Goal: Task Accomplishment & Management: Complete application form

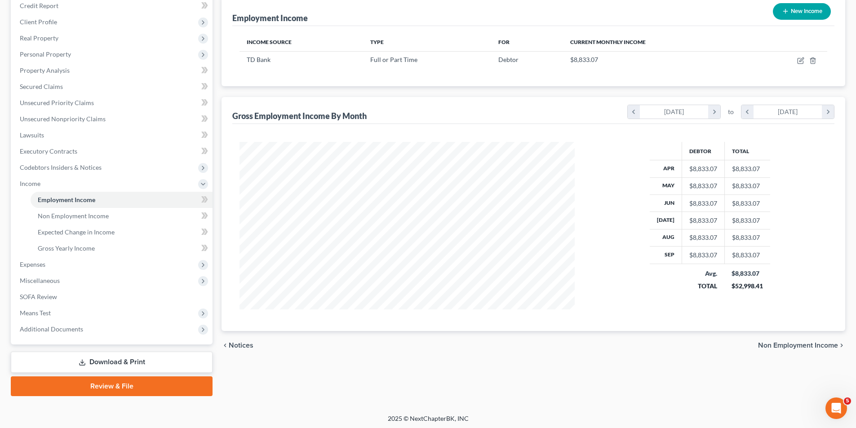
scroll to position [114, 0]
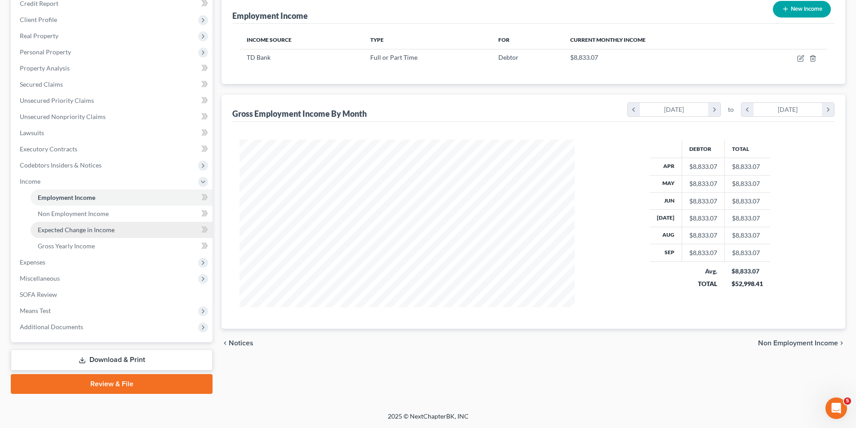
click at [155, 229] on link "Expected Change in Income" at bounding box center [122, 230] width 182 height 16
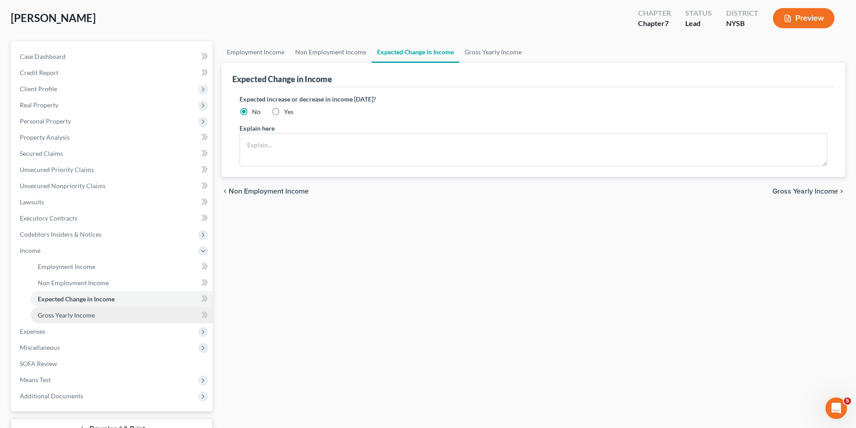
click at [113, 313] on link "Gross Yearly Income" at bounding box center [122, 315] width 182 height 16
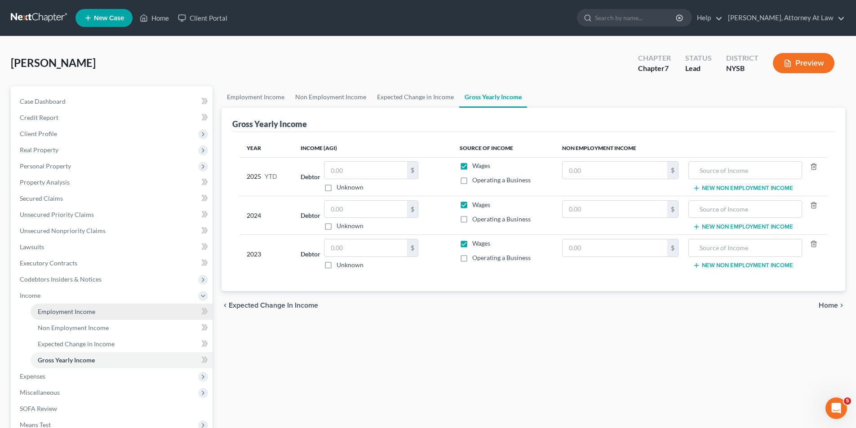
click at [84, 311] on span "Employment Income" at bounding box center [66, 312] width 57 height 8
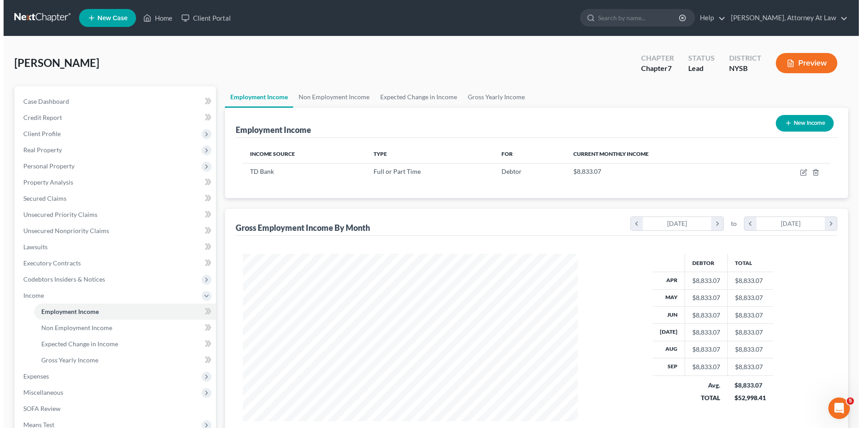
scroll to position [168, 353]
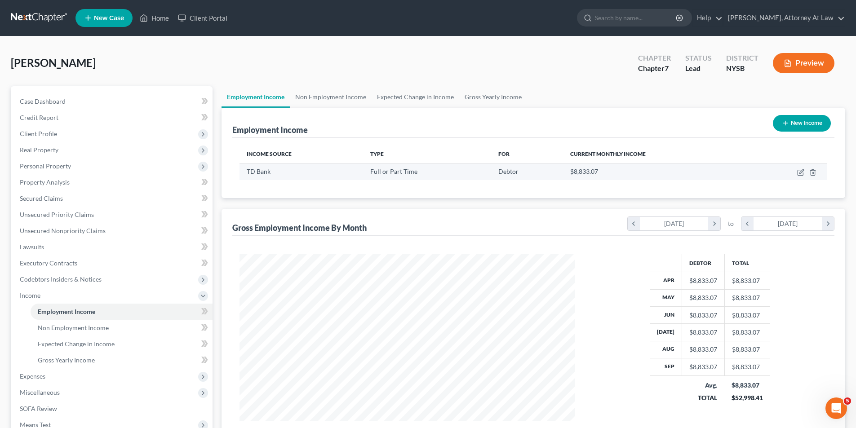
click at [395, 176] on div "Full or Part Time" at bounding box center [427, 171] width 114 height 9
click at [800, 175] on icon "button" at bounding box center [799, 172] width 5 height 5
select select "0"
select select "2"
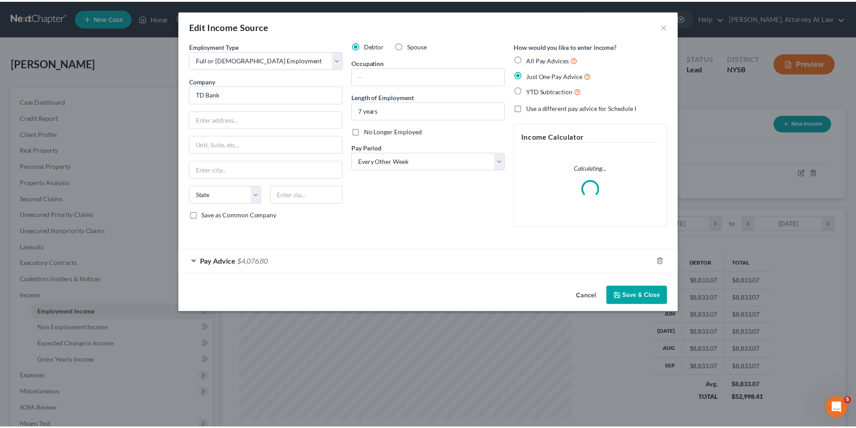
scroll to position [169, 356]
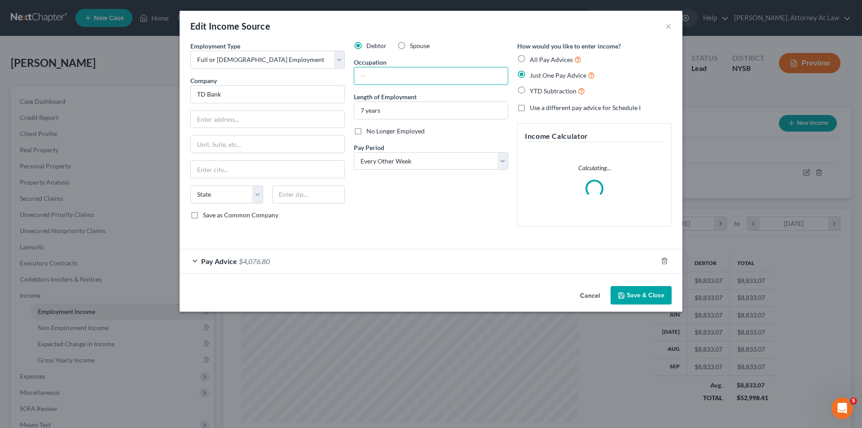
drag, startPoint x: 401, startPoint y: 76, endPoint x: 401, endPoint y: 66, distance: 10.3
click at [403, 70] on input "text" at bounding box center [431, 75] width 154 height 17
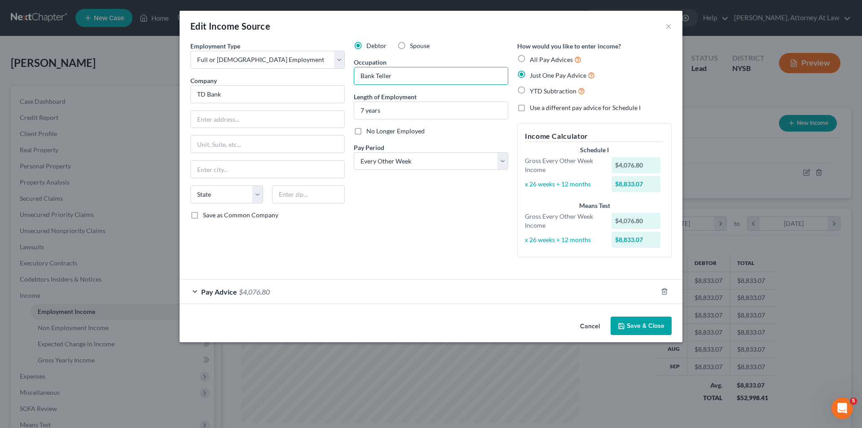
type input "Bank Teller"
click at [642, 330] on button "Save & Close" at bounding box center [641, 326] width 61 height 19
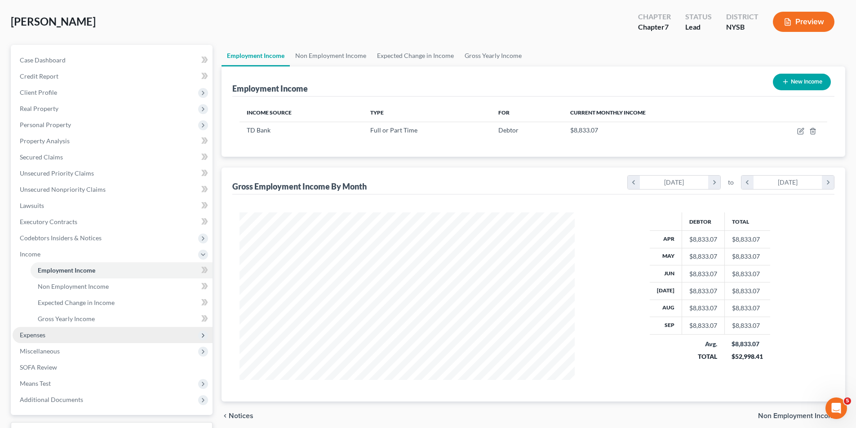
scroll to position [45, 0]
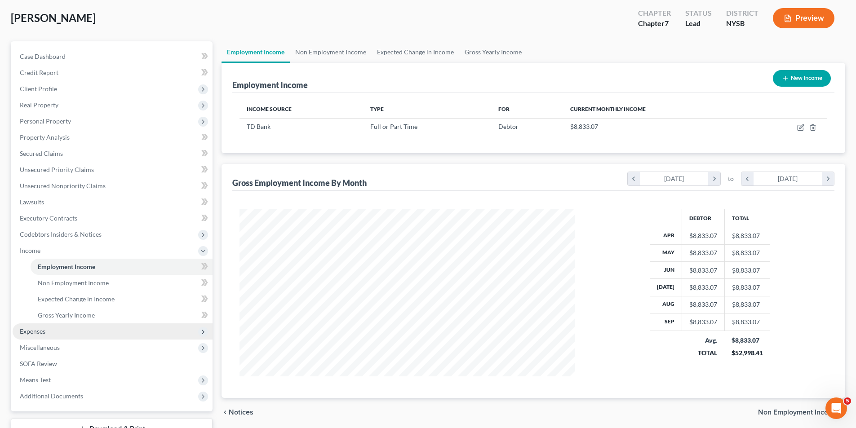
click at [75, 326] on span "Expenses" at bounding box center [113, 331] width 200 height 16
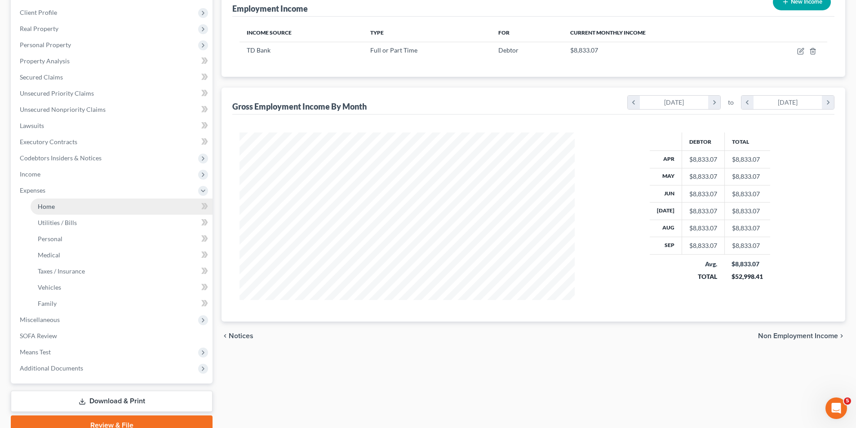
scroll to position [118, 0]
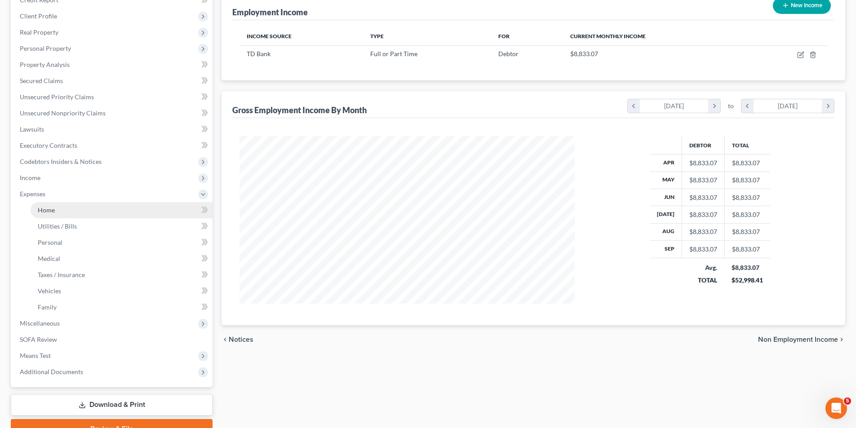
click at [102, 210] on link "Home" at bounding box center [122, 210] width 182 height 16
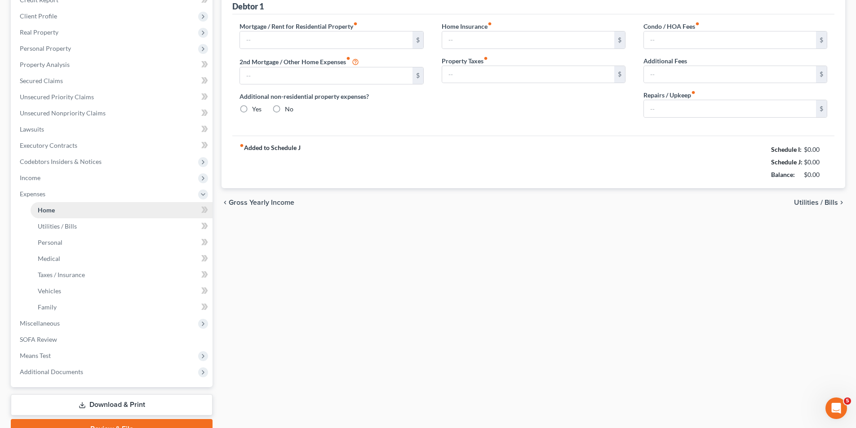
scroll to position [9, 0]
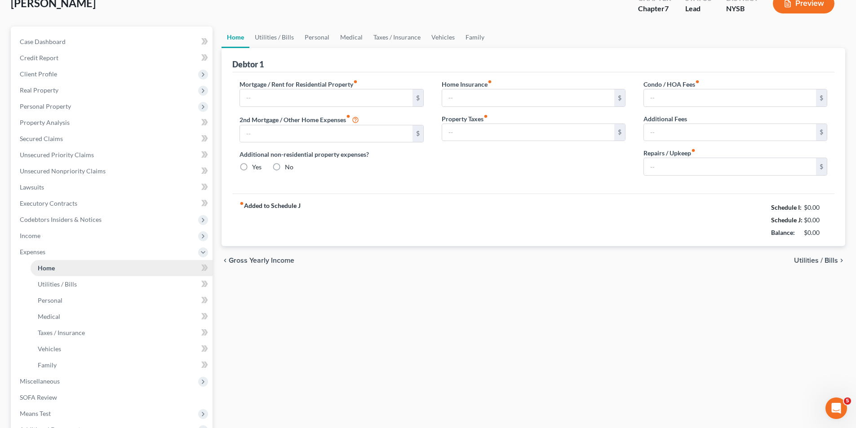
type input "0.00"
radio input "true"
type input "0.00"
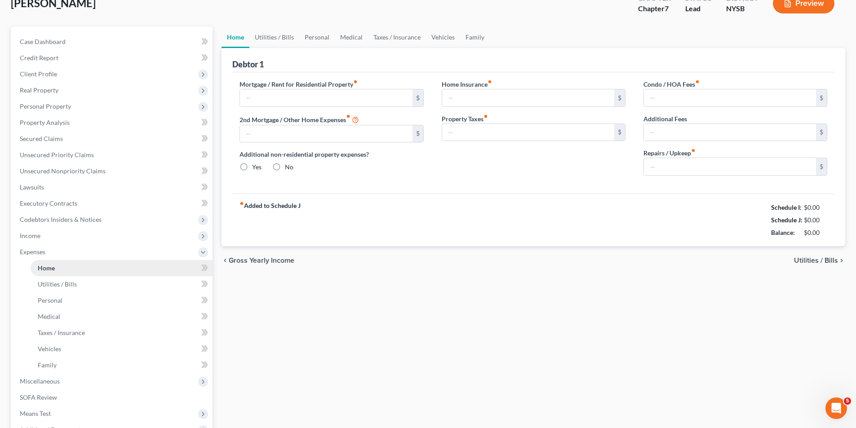
type input "0.00"
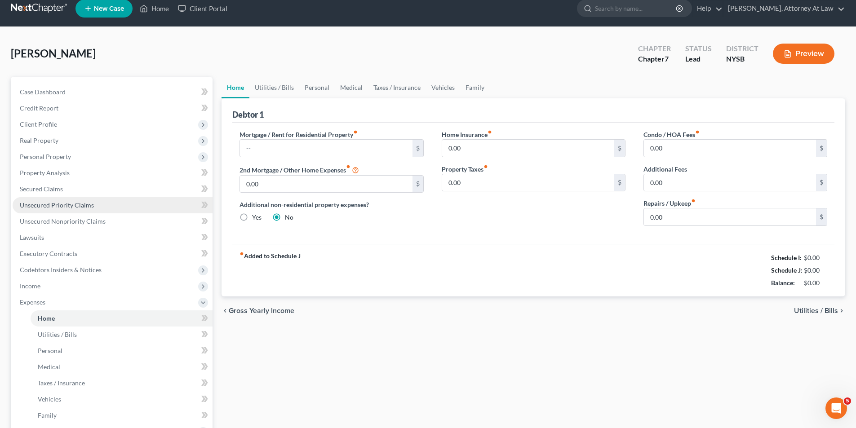
scroll to position [0, 0]
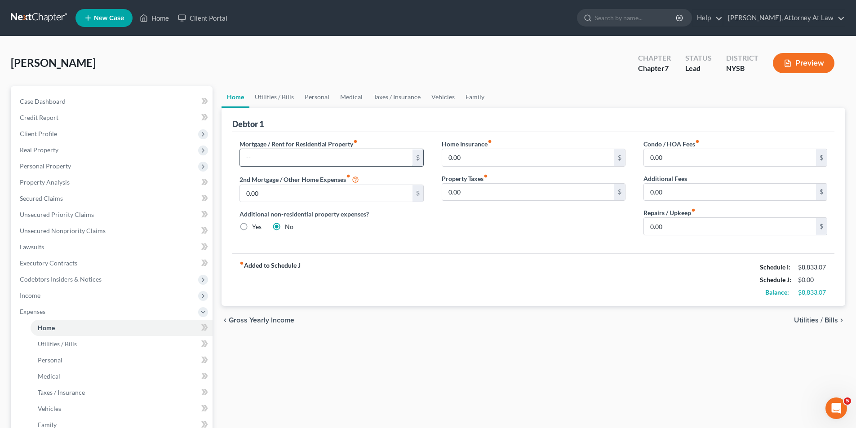
click at [300, 159] on input "text" at bounding box center [326, 157] width 172 height 17
click at [363, 133] on div "Mortgage / Rent for Residential Property fiber_manual_record 1,550 $ 2nd Mortga…" at bounding box center [533, 192] width 602 height 121
click at [340, 158] on input "1,550" at bounding box center [326, 157] width 172 height 17
click at [340, 159] on input "1,550" at bounding box center [326, 157] width 172 height 17
type input "1,550.00"
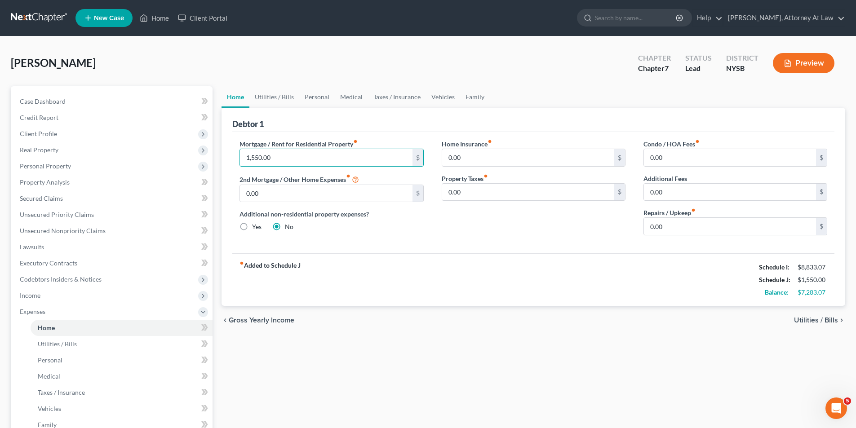
click at [448, 224] on div "Home Insurance fiber_manual_record 0.00 $ Property Taxes fiber_manual_record 0.…" at bounding box center [534, 190] width 202 height 103
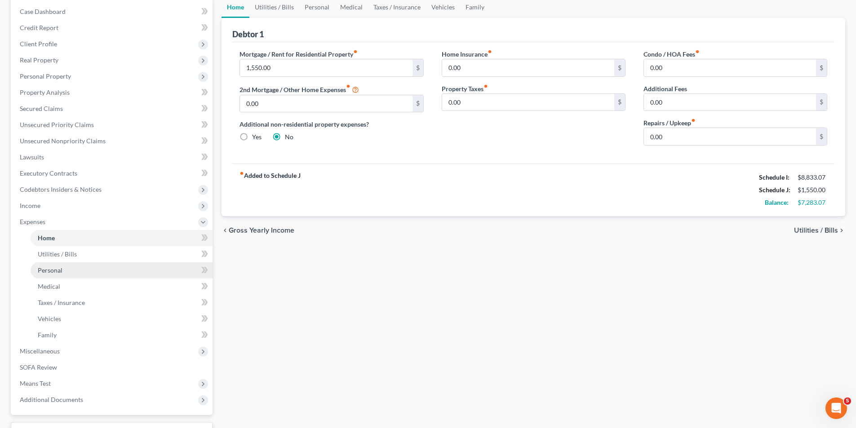
click at [141, 263] on link "Personal" at bounding box center [122, 270] width 182 height 16
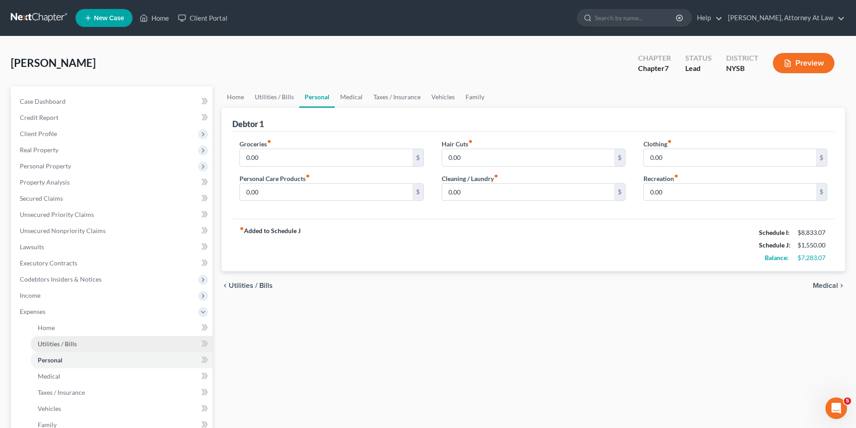
click at [100, 347] on link "Utilities / Bills" at bounding box center [122, 344] width 182 height 16
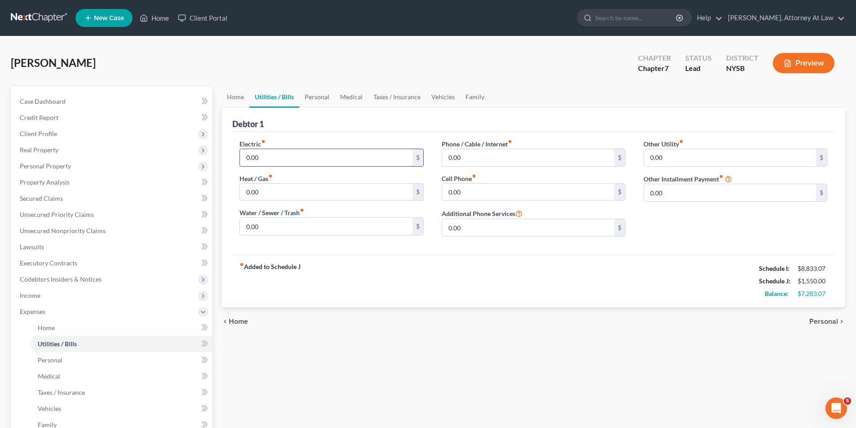
click at [342, 162] on input "0.00" at bounding box center [326, 157] width 172 height 17
type input "115.00"
click at [380, 269] on div "fiber_manual_record Added to Schedule J Schedule I: $8,833.07 Schedule J: $1,66…" at bounding box center [533, 281] width 602 height 53
click at [321, 188] on input "0.00" at bounding box center [326, 192] width 172 height 17
type input "80.00"
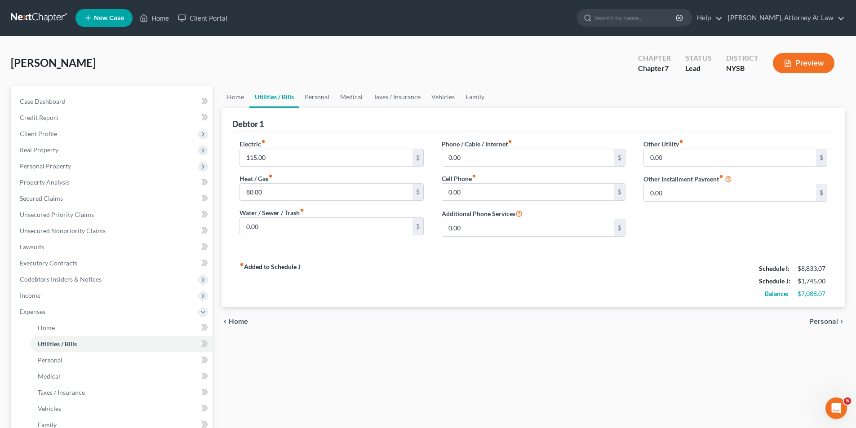
click at [389, 259] on div "fiber_manual_record Added to Schedule J Schedule I: $8,833.07 Schedule J: $1,74…" at bounding box center [533, 281] width 602 height 53
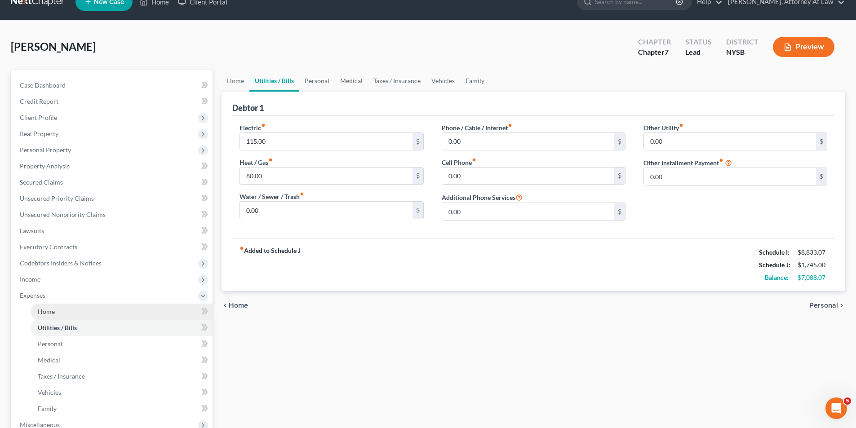
scroll to position [45, 0]
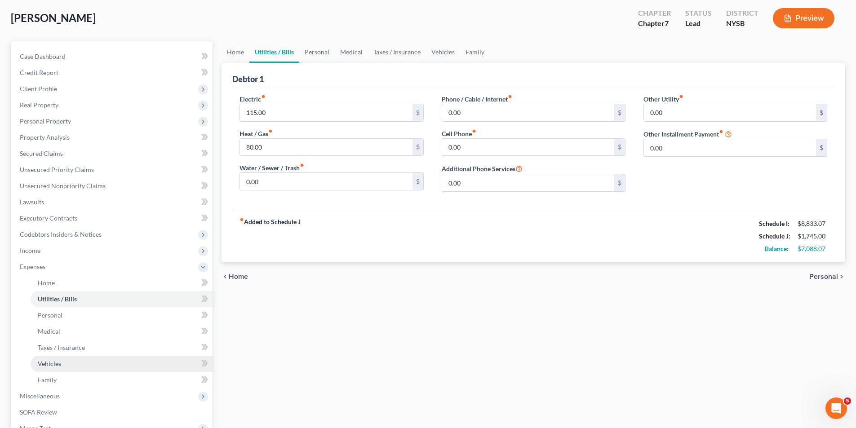
click at [97, 362] on link "Vehicles" at bounding box center [122, 364] width 182 height 16
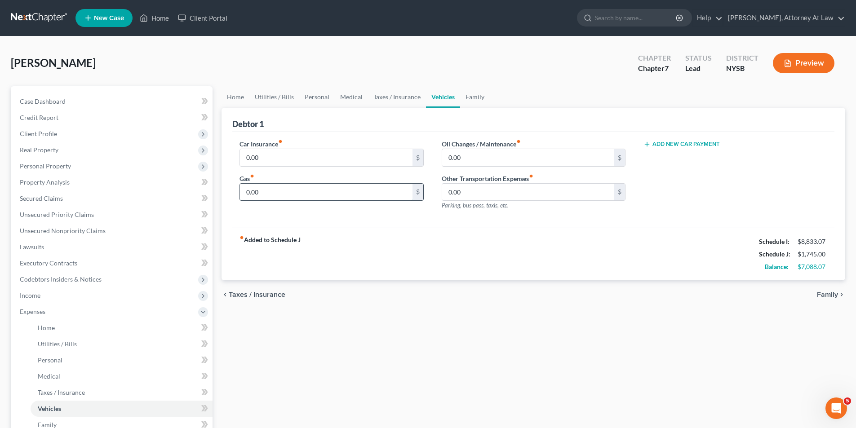
click at [264, 194] on input "0.00" at bounding box center [326, 192] width 172 height 17
type input "80.00"
click at [122, 350] on link "Utilities / Bills" at bounding box center [122, 344] width 182 height 16
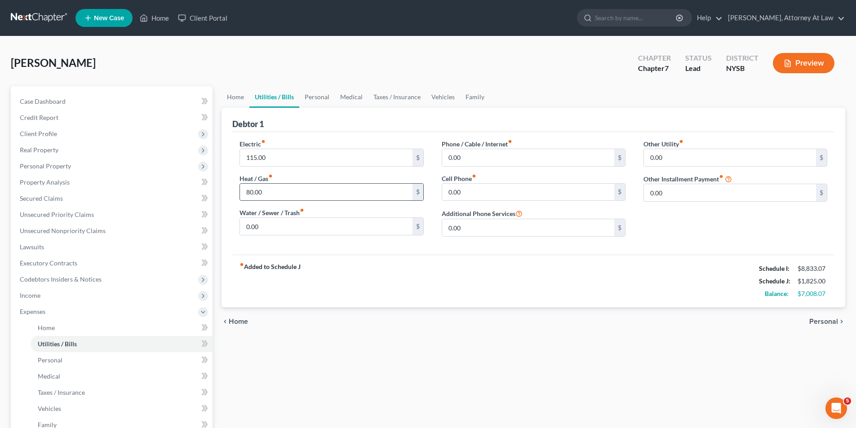
click at [295, 190] on input "80.00" at bounding box center [326, 192] width 172 height 17
click at [401, 257] on div "fiber_manual_record Added to Schedule J Schedule I: $8,833.07 Schedule J: $1,74…" at bounding box center [533, 281] width 602 height 53
click at [339, 184] on input "text" at bounding box center [326, 192] width 172 height 17
type input "0.00"
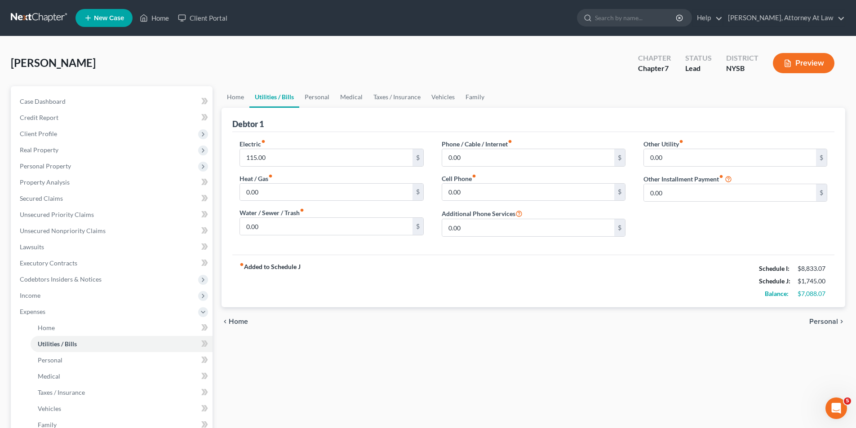
click at [330, 267] on div "fiber_manual_record Added to Schedule J Schedule I: $8,833.07 Schedule J: $1,74…" at bounding box center [533, 281] width 602 height 53
click at [475, 198] on input "0.00" at bounding box center [528, 192] width 172 height 17
type input "68.00"
click at [721, 253] on div "Electric fiber_manual_record 115.00 $ Heat / Gas fiber_manual_record 0.00 $ Wat…" at bounding box center [533, 193] width 602 height 123
click at [100, 357] on link "Personal" at bounding box center [122, 360] width 182 height 16
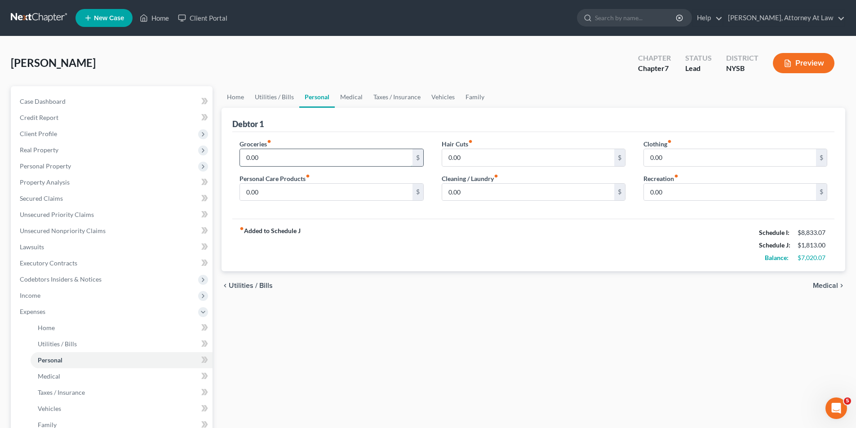
click at [318, 159] on input "0.00" at bounding box center [326, 157] width 172 height 17
click at [362, 128] on div "Debtor 1" at bounding box center [533, 120] width 602 height 24
click at [299, 162] on input "180" at bounding box center [326, 157] width 172 height 17
click at [305, 153] on input "180" at bounding box center [326, 157] width 172 height 17
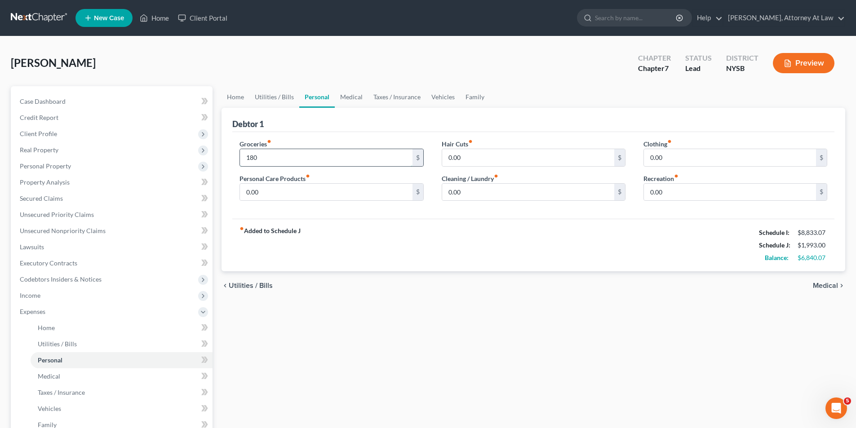
click at [280, 158] on input "180" at bounding box center [326, 157] width 172 height 17
type input "175"
click at [357, 137] on div "Groceries fiber_manual_record 175 $ Personal Care Products fiber_manual_record …" at bounding box center [533, 175] width 602 height 87
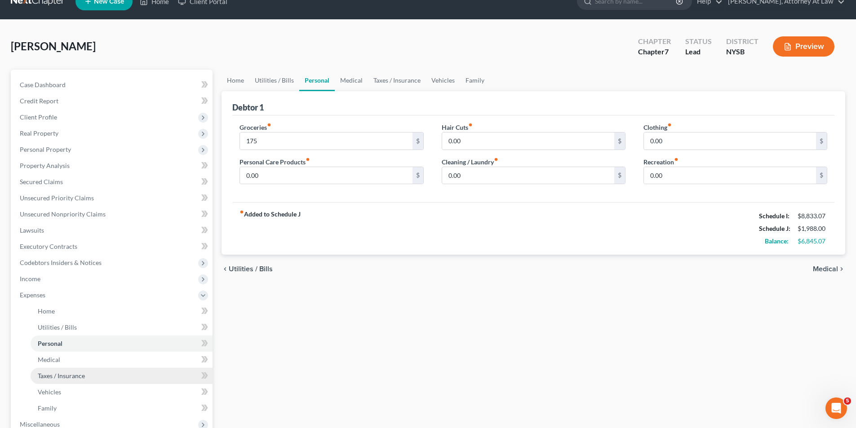
scroll to position [45, 0]
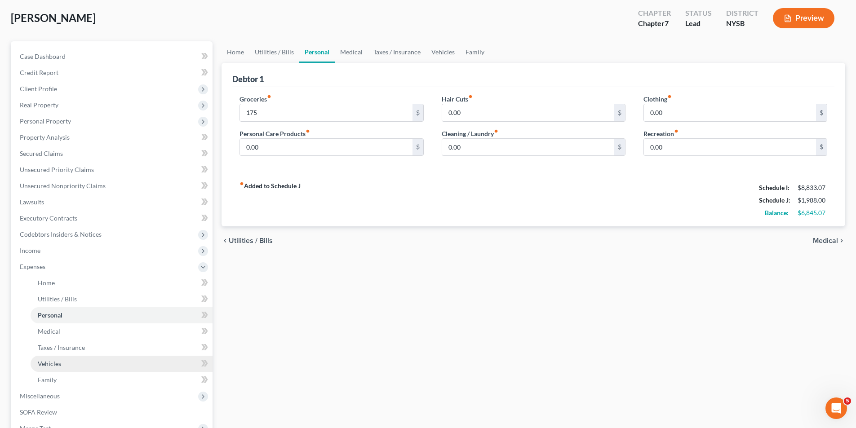
click at [75, 359] on link "Vehicles" at bounding box center [122, 364] width 182 height 16
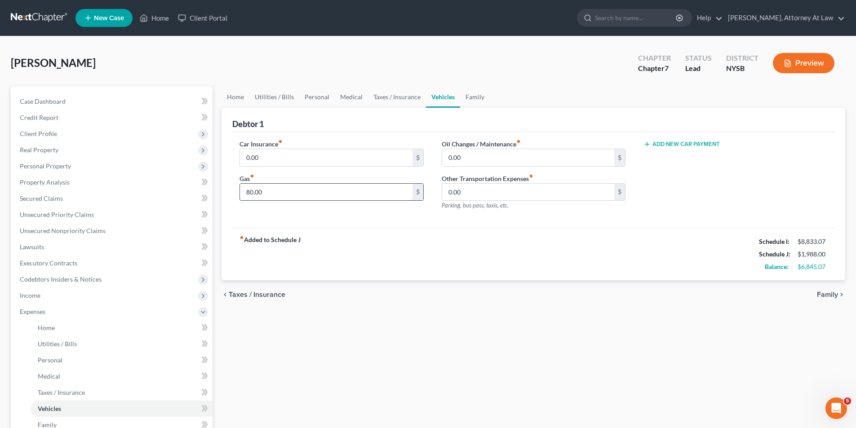
click at [276, 198] on input "80.00" at bounding box center [326, 192] width 172 height 17
type input "50.00"
click at [96, 349] on link "Utilities / Bills" at bounding box center [122, 344] width 182 height 16
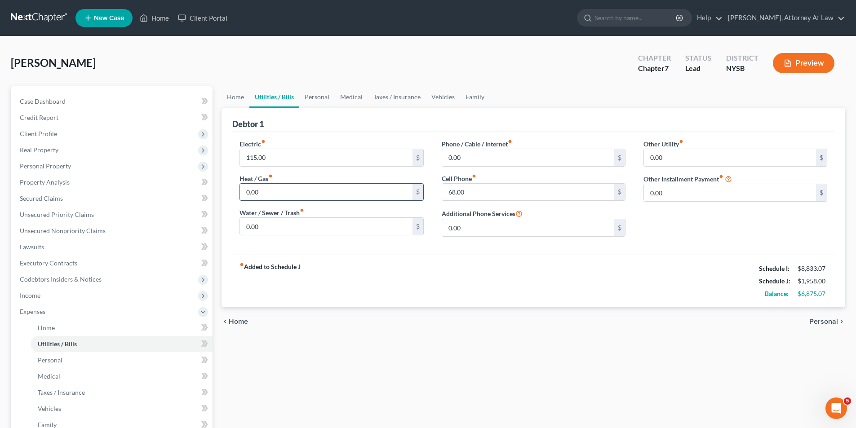
click at [269, 190] on input "0.00" at bounding box center [326, 192] width 172 height 17
type input "89.00"
click at [354, 265] on div "fiber_manual_record Added to Schedule J Schedule I: $8,833.07 Schedule J: $2,04…" at bounding box center [533, 281] width 602 height 53
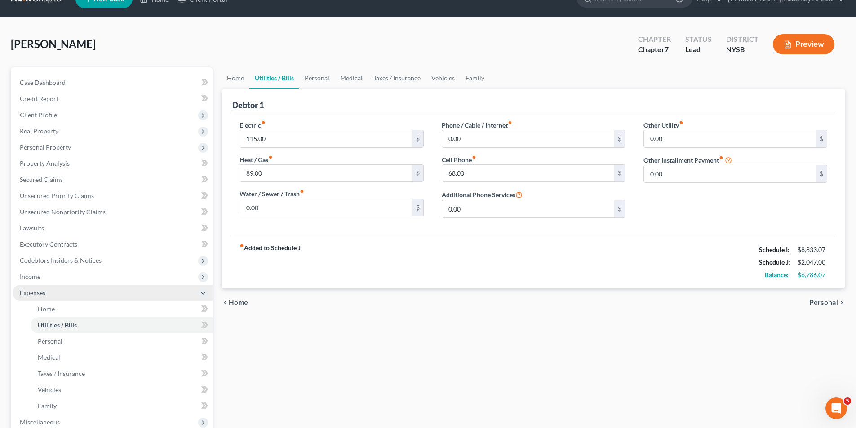
scroll to position [45, 0]
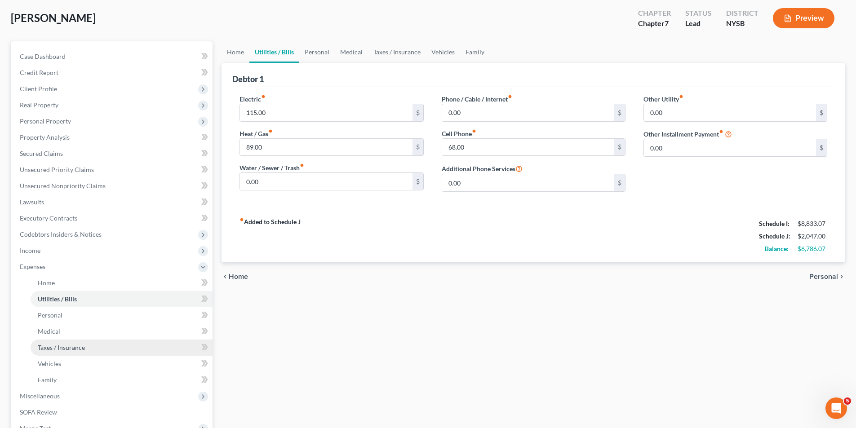
click at [93, 350] on link "Taxes / Insurance" at bounding box center [122, 348] width 182 height 16
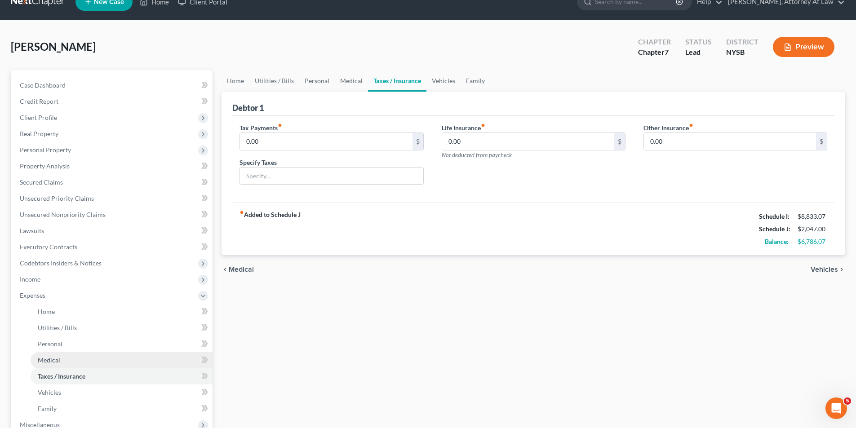
scroll to position [45, 0]
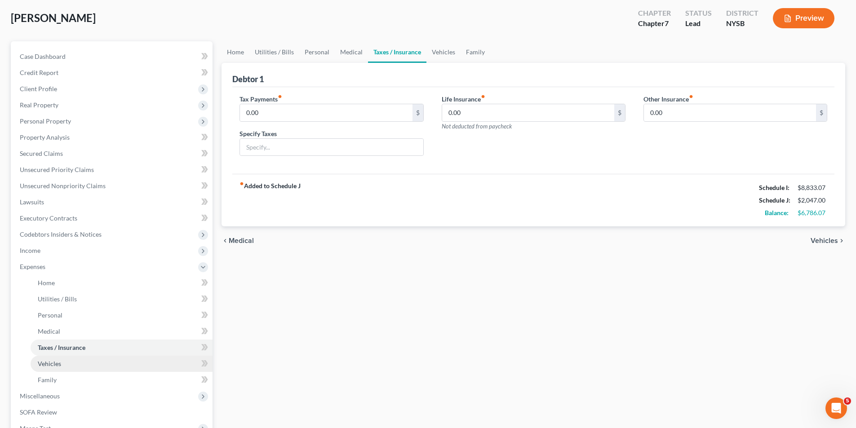
click at [109, 366] on link "Vehicles" at bounding box center [122, 364] width 182 height 16
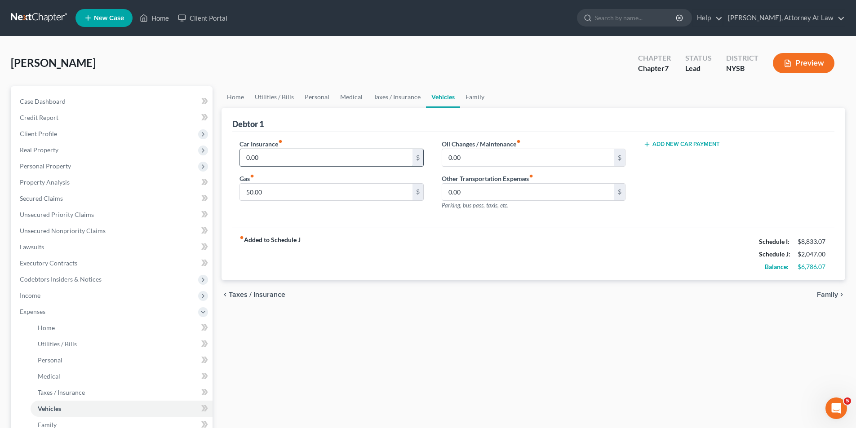
click at [283, 163] on input "0.00" at bounding box center [326, 157] width 172 height 17
type input "354.00"
click at [358, 219] on div "Car Insurance fiber_manual_record 354.00 $ Gas fiber_manual_record 50.00 $ Oil …" at bounding box center [533, 180] width 602 height 96
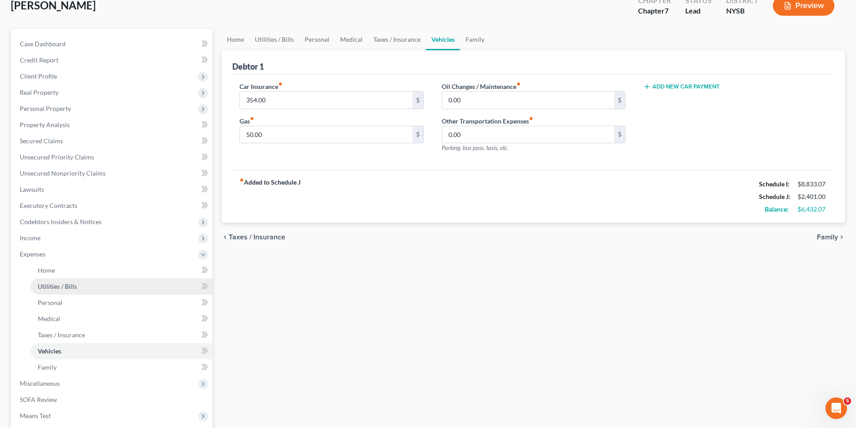
scroll to position [90, 0]
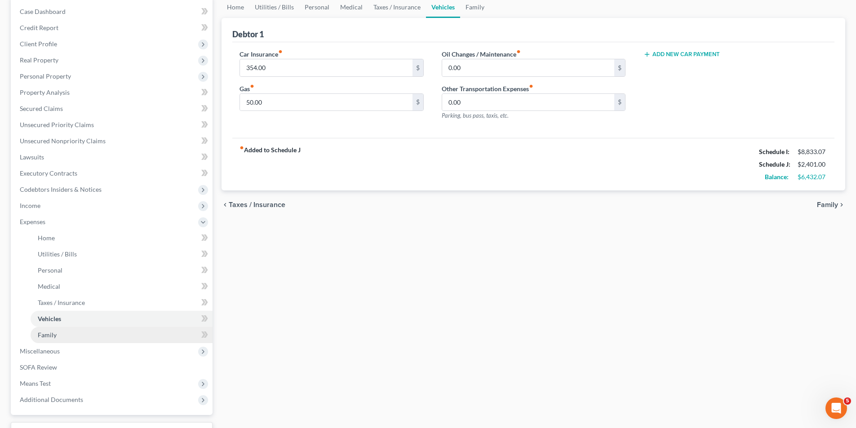
click at [108, 332] on link "Family" at bounding box center [122, 335] width 182 height 16
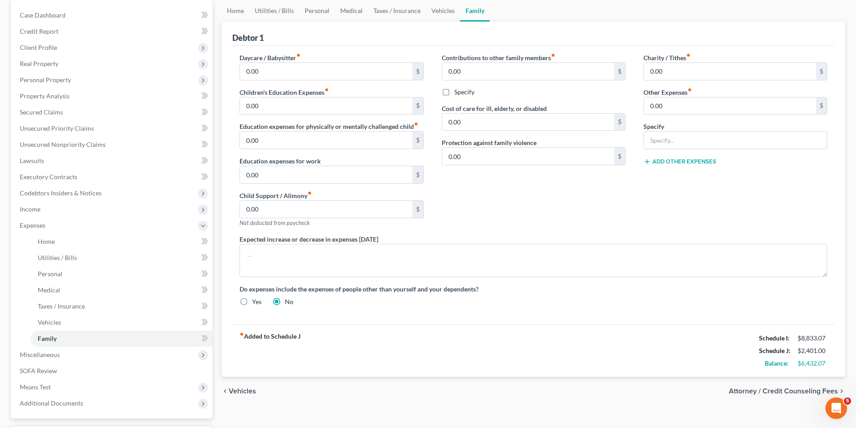
scroll to position [90, 0]
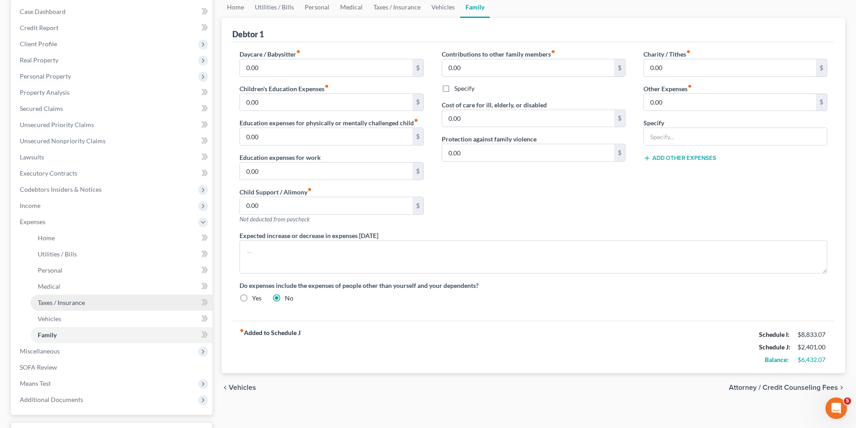
click at [84, 305] on span "Taxes / Insurance" at bounding box center [61, 303] width 47 height 8
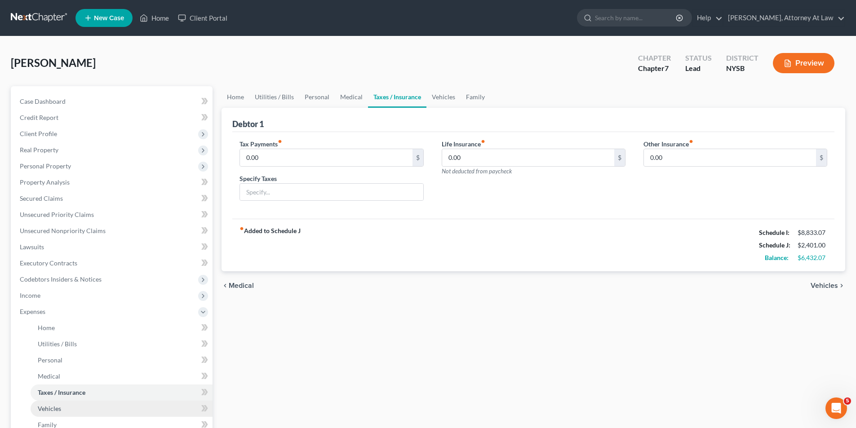
click at [64, 406] on link "Vehicles" at bounding box center [122, 409] width 182 height 16
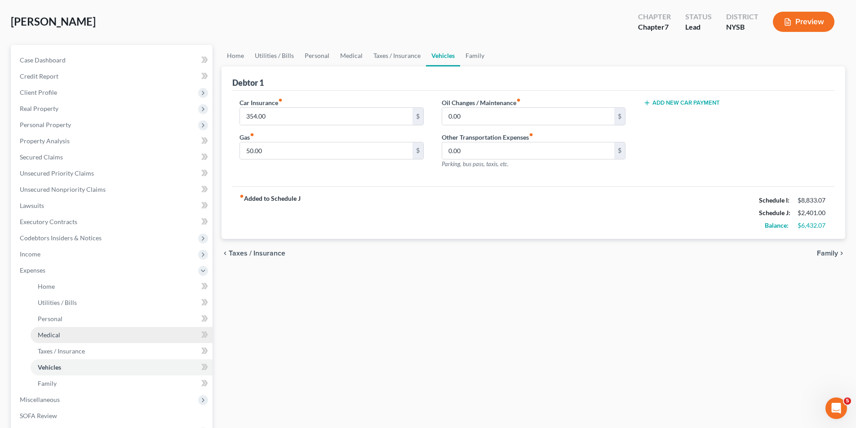
scroll to position [45, 0]
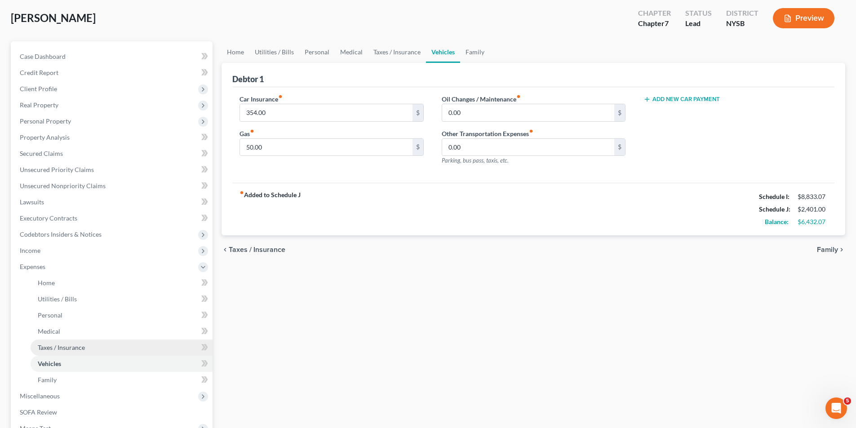
click at [118, 351] on link "Taxes / Insurance" at bounding box center [122, 348] width 182 height 16
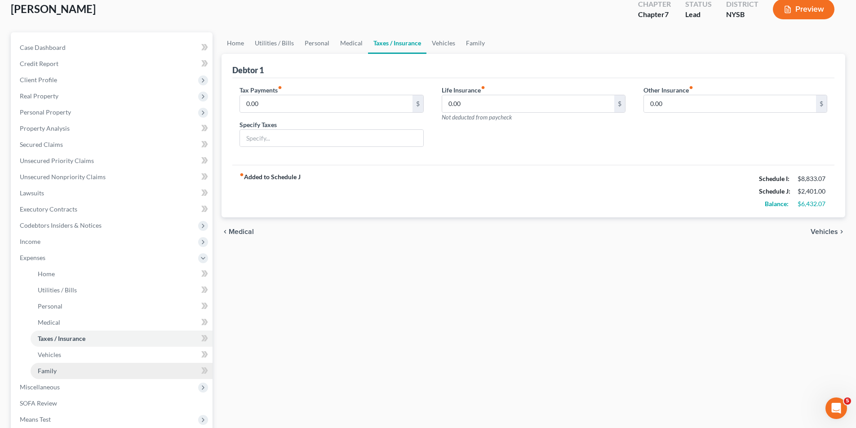
scroll to position [90, 0]
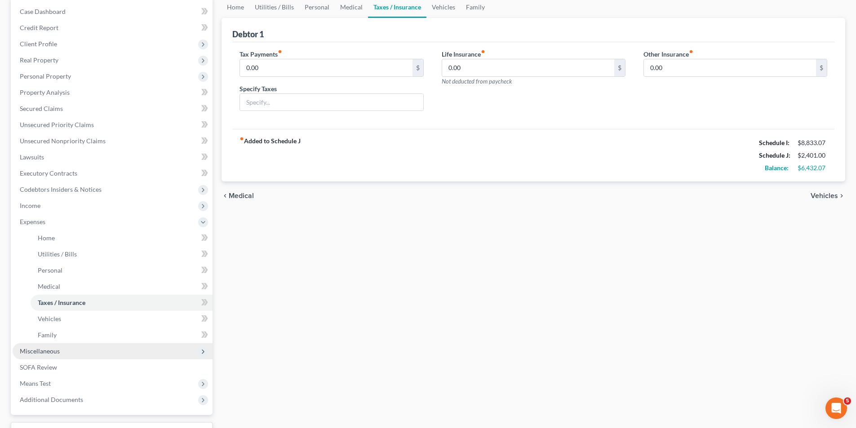
click at [91, 349] on span "Miscellaneous" at bounding box center [113, 351] width 200 height 16
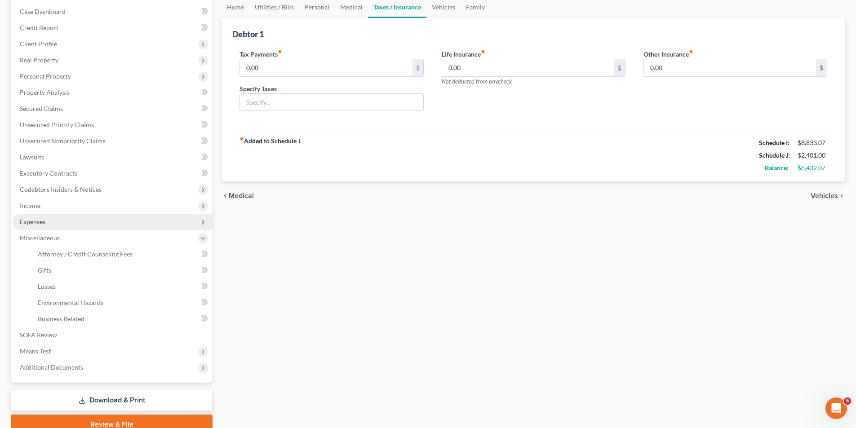
click at [105, 220] on span "Expenses" at bounding box center [113, 222] width 200 height 16
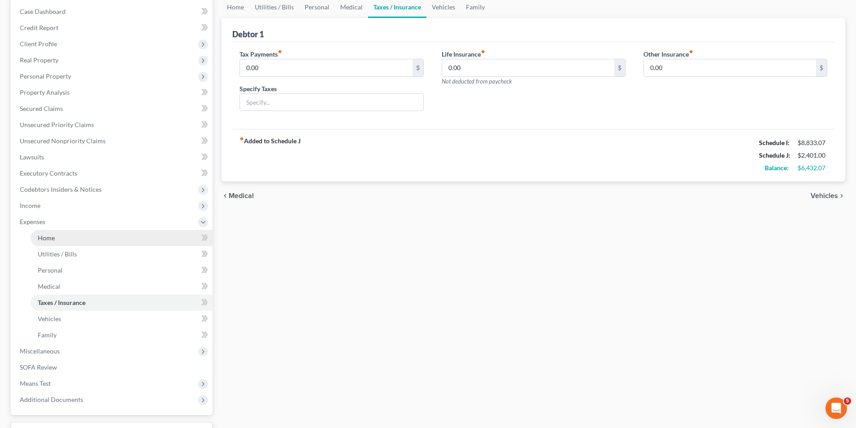
click at [102, 245] on link "Home" at bounding box center [122, 238] width 182 height 16
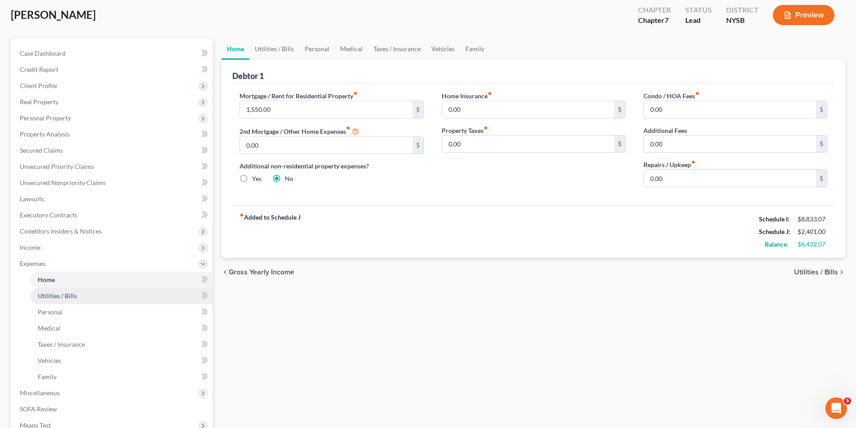
scroll to position [90, 0]
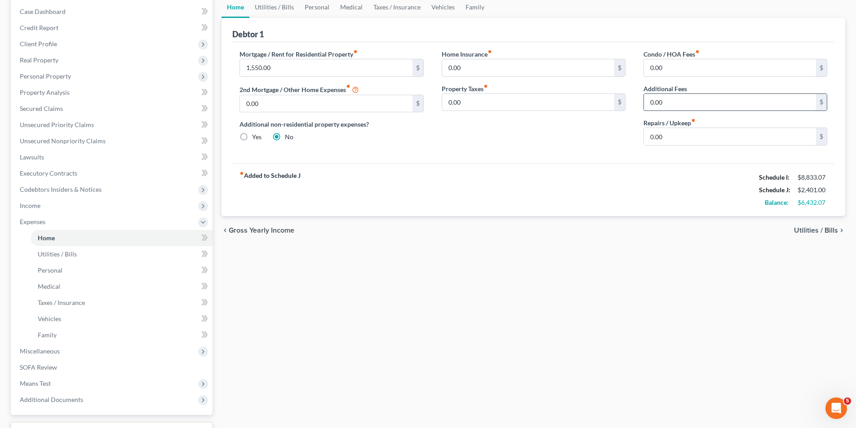
click at [679, 103] on input "0.00" at bounding box center [730, 102] width 172 height 17
click at [98, 304] on link "Taxes / Insurance" at bounding box center [122, 303] width 182 height 16
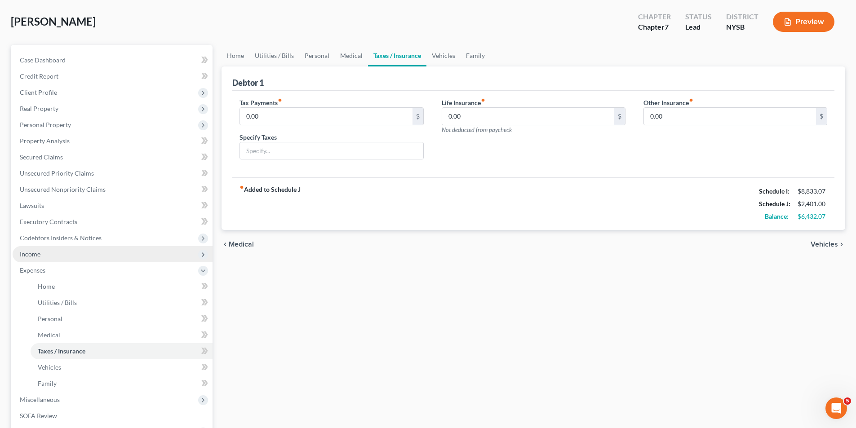
scroll to position [45, 0]
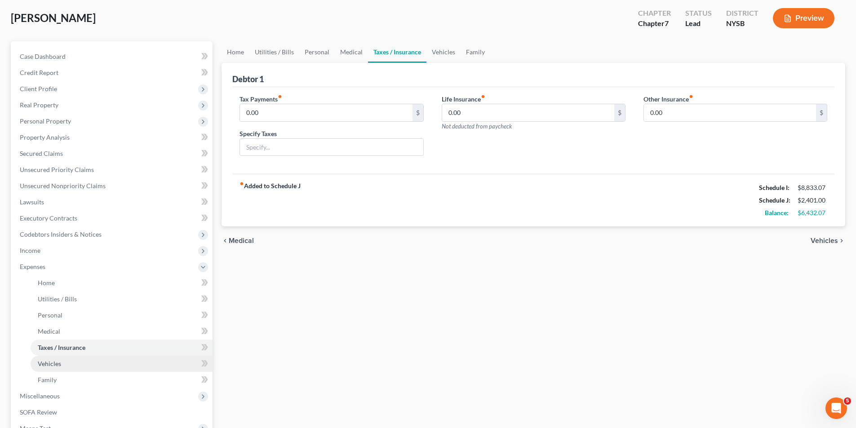
click at [120, 358] on link "Vehicles" at bounding box center [122, 364] width 182 height 16
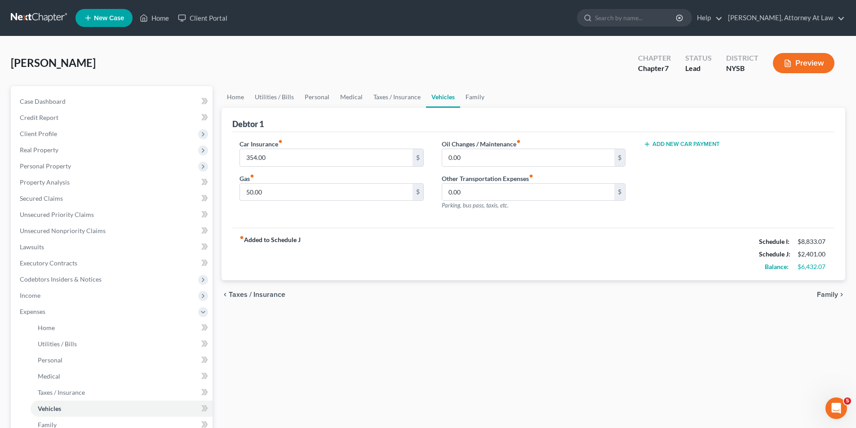
click at [683, 144] on button "Add New Car Payment" at bounding box center [681, 144] width 76 height 7
click at [711, 159] on input "text" at bounding box center [722, 157] width 156 height 17
type input "454.00"
click at [695, 264] on div "fiber_manual_record Added to Schedule J Schedule I: $8,833.07 Schedule J: $2,85…" at bounding box center [533, 254] width 602 height 53
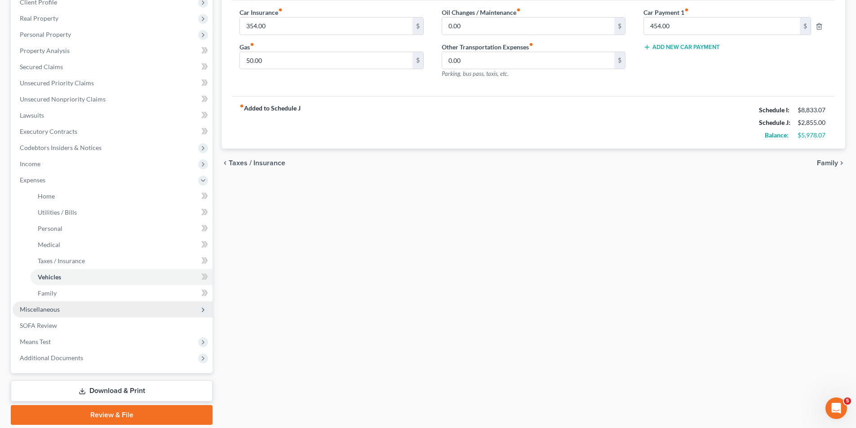
scroll to position [135, 0]
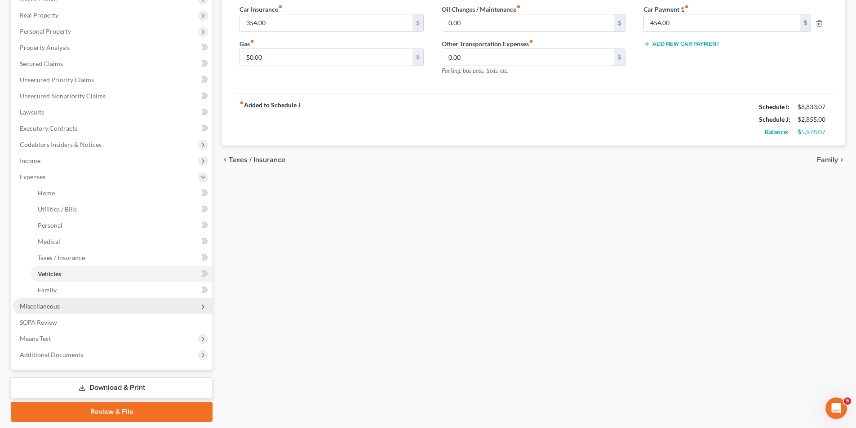
click at [104, 306] on span "Miscellaneous" at bounding box center [113, 306] width 200 height 16
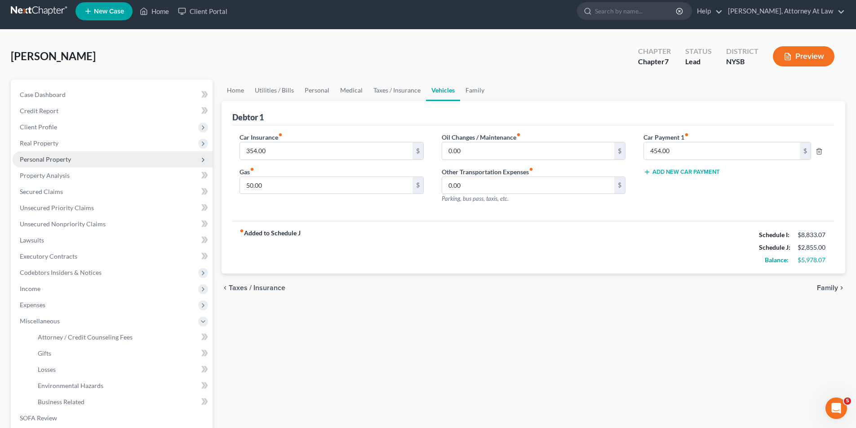
scroll to position [0, 0]
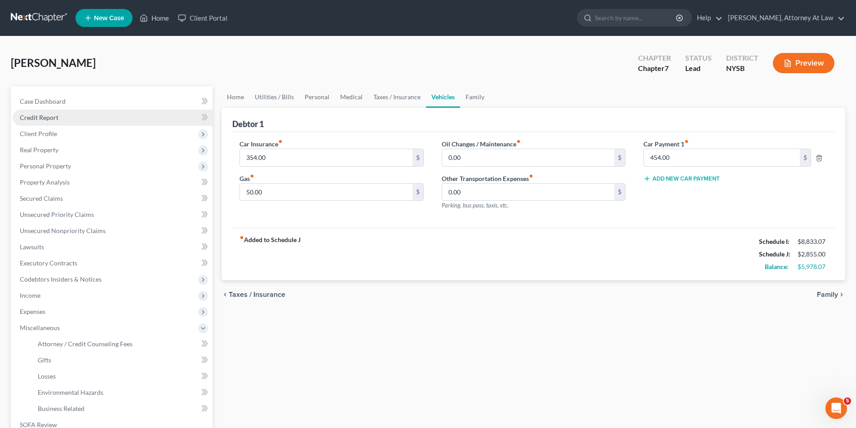
click at [111, 124] on link "Credit Report" at bounding box center [113, 118] width 200 height 16
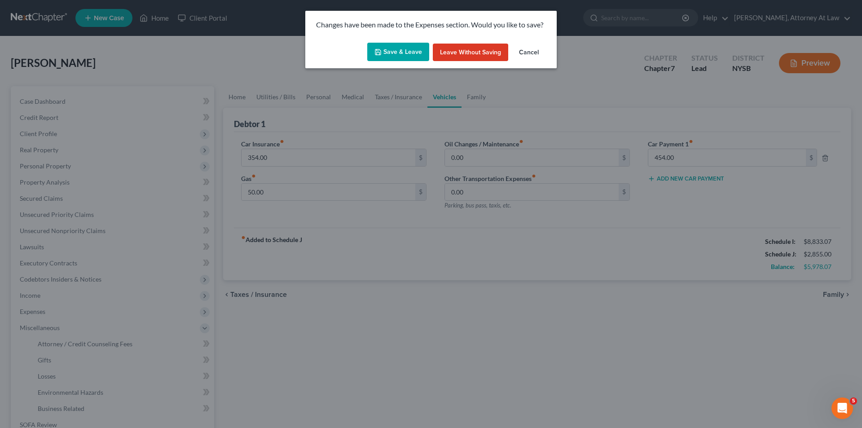
click at [407, 55] on button "Save & Leave" at bounding box center [398, 52] width 62 height 19
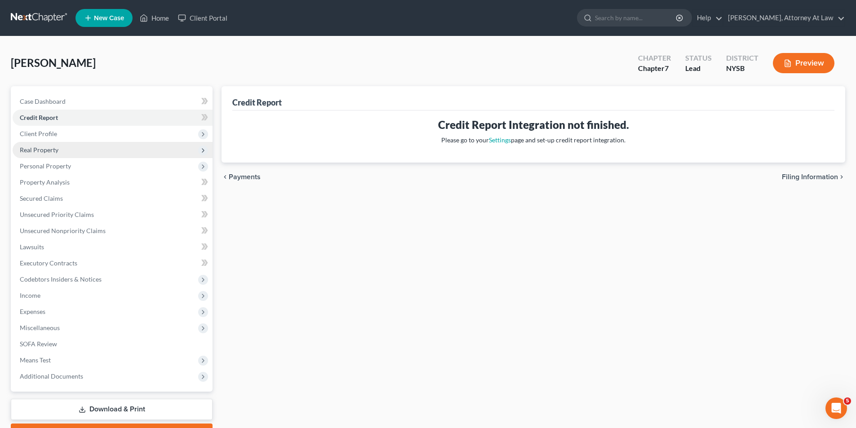
click at [117, 143] on span "Real Property" at bounding box center [113, 150] width 200 height 16
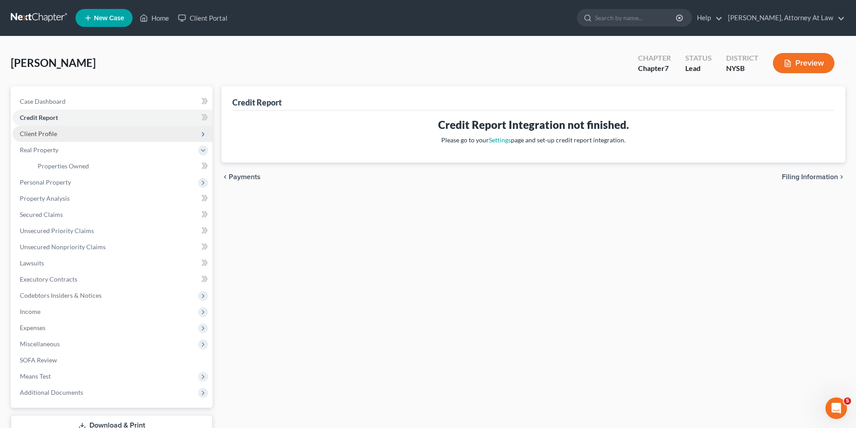
click at [118, 134] on span "Client Profile" at bounding box center [113, 134] width 200 height 16
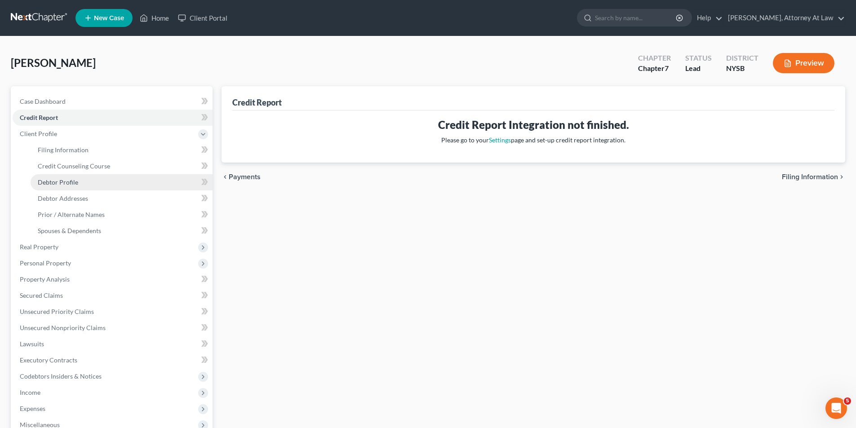
click at [95, 185] on link "Debtor Profile" at bounding box center [122, 182] width 182 height 16
select select "0"
select select "1"
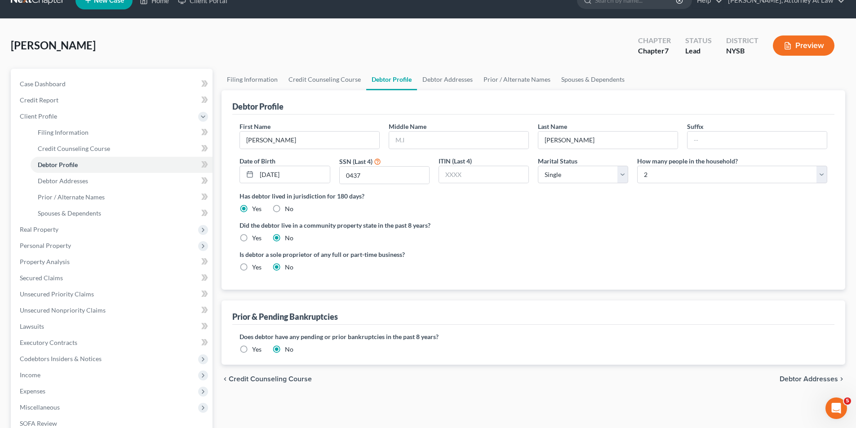
scroll to position [90, 0]
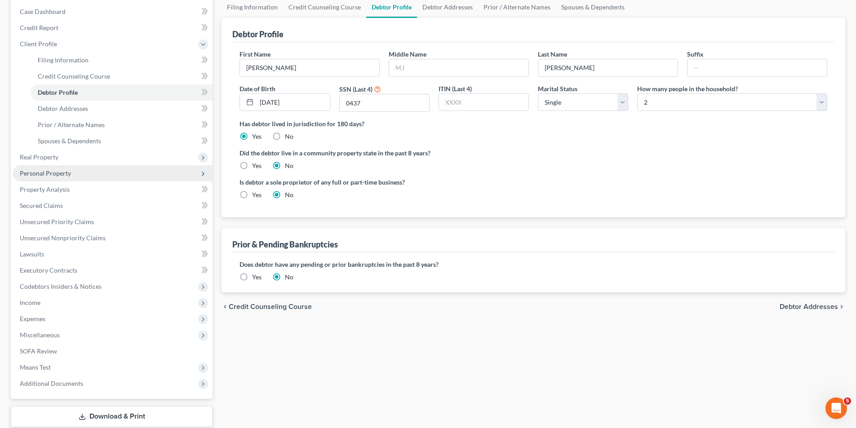
click at [115, 179] on span "Personal Property" at bounding box center [113, 173] width 200 height 16
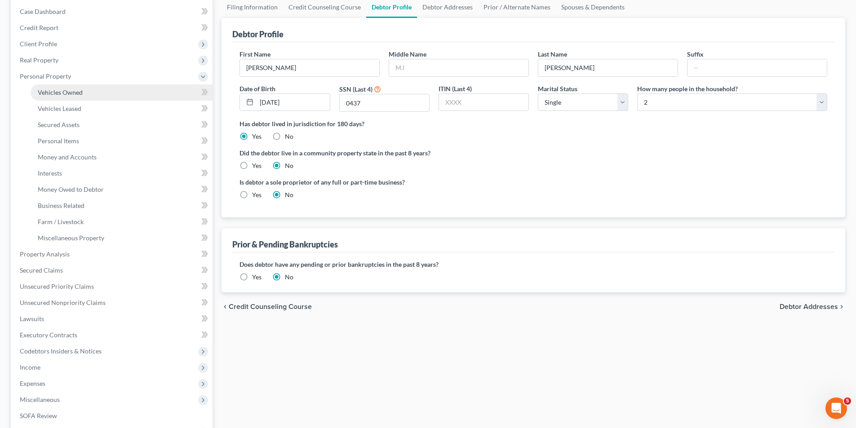
click at [120, 94] on link "Vehicles Owned" at bounding box center [122, 92] width 182 height 16
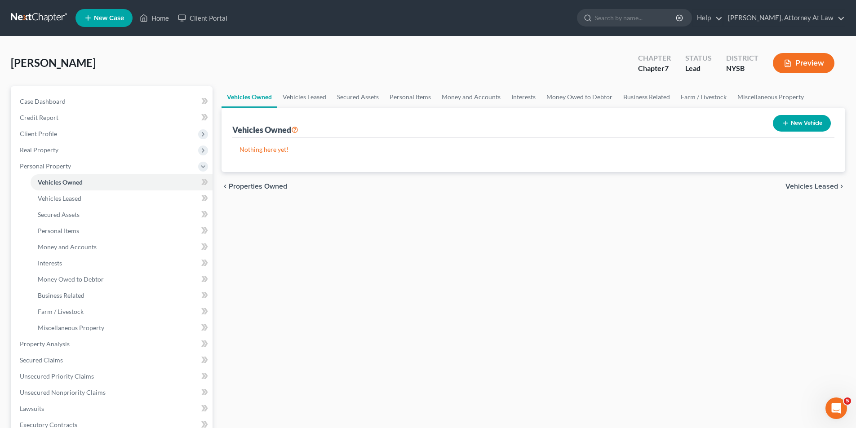
click at [807, 126] on button "New Vehicle" at bounding box center [802, 123] width 58 height 17
select select "0"
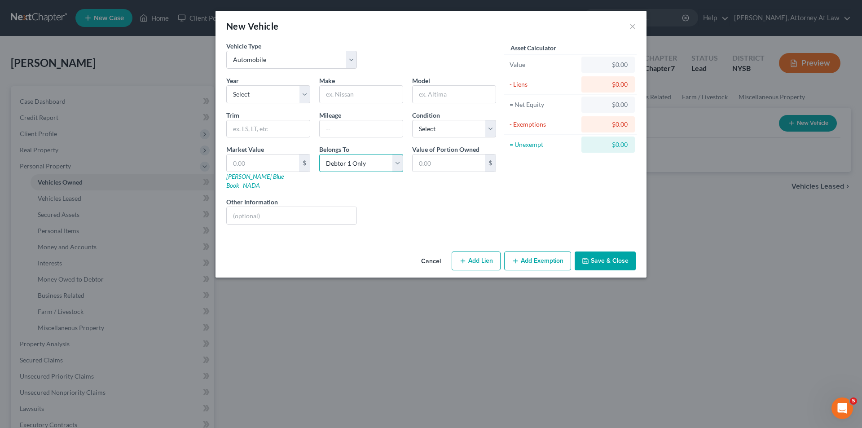
click at [392, 162] on select "Select Debtor 1 Only Debtor 2 Only Debtor 1 And Debtor 2 Only At Least One Of T…" at bounding box center [361, 163] width 84 height 18
click at [392, 152] on div "Belongs To * Select Debtor 1 Only Debtor 2 Only Debtor 1 And Debtor 2 Only At L…" at bounding box center [361, 167] width 93 height 45
click at [431, 252] on button "Cancel" at bounding box center [431, 261] width 34 height 18
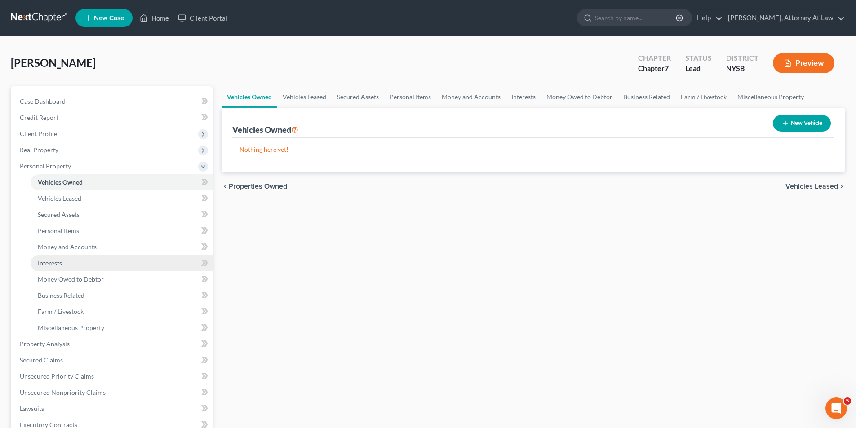
click at [120, 260] on link "Interests" at bounding box center [122, 263] width 182 height 16
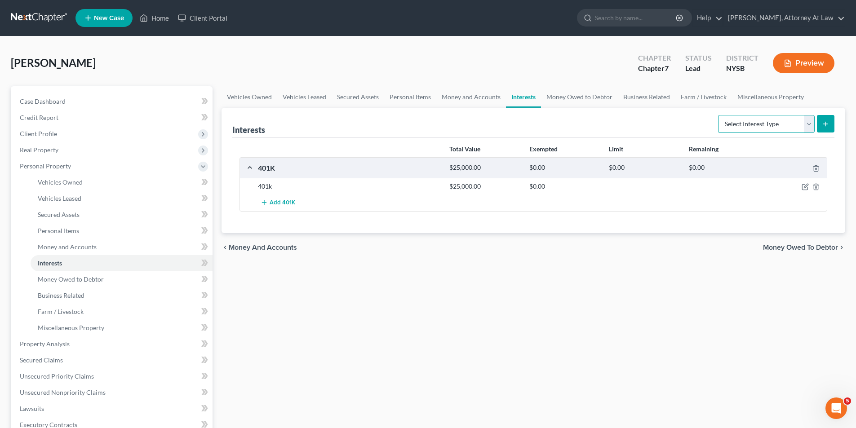
click at [806, 129] on select "Select Interest Type 401K Annuity Bond Education IRA Government Bond Government…" at bounding box center [766, 124] width 97 height 18
click at [115, 246] on link "Money and Accounts" at bounding box center [122, 247] width 182 height 16
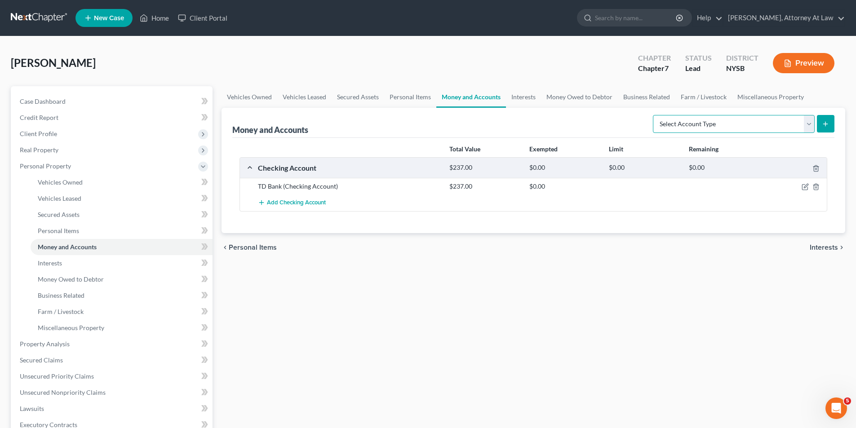
click at [809, 128] on select "Select Account Type Brokerage Cash on Hand Certificates of Deposit Checking Acc…" at bounding box center [734, 124] width 162 height 18
click at [108, 211] on link "Secured Assets" at bounding box center [122, 215] width 182 height 16
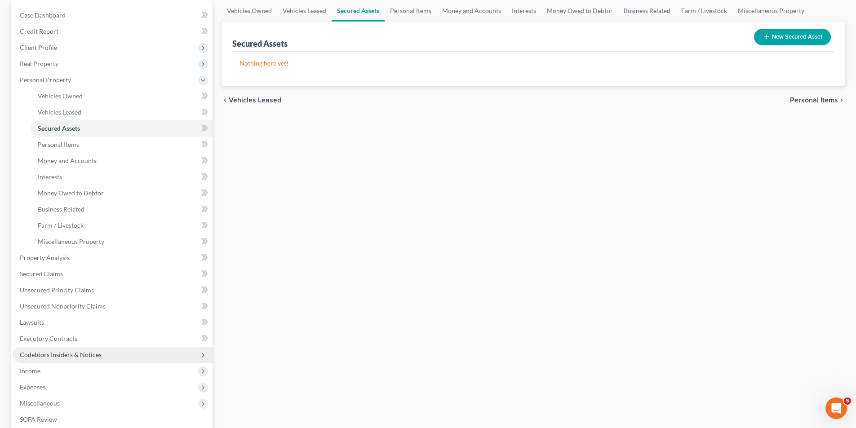
scroll to position [90, 0]
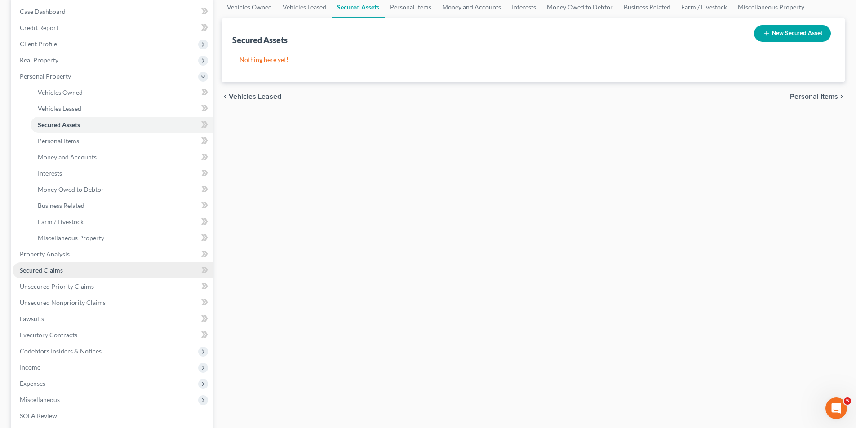
click at [147, 275] on link "Secured Claims" at bounding box center [113, 270] width 200 height 16
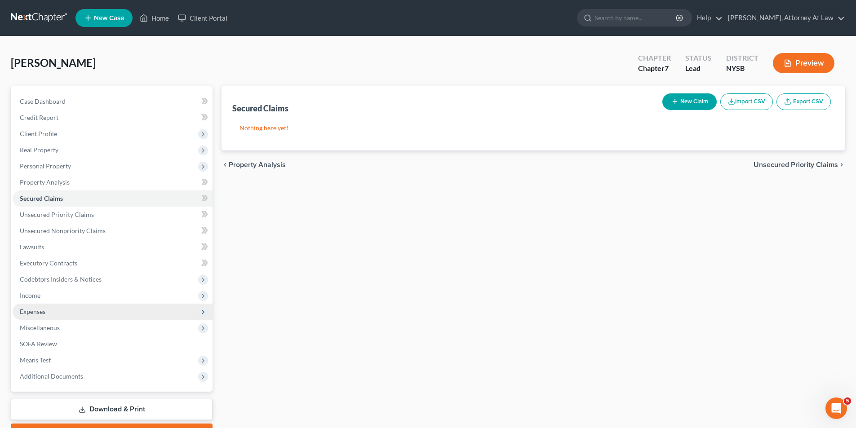
click at [97, 312] on span "Expenses" at bounding box center [113, 312] width 200 height 16
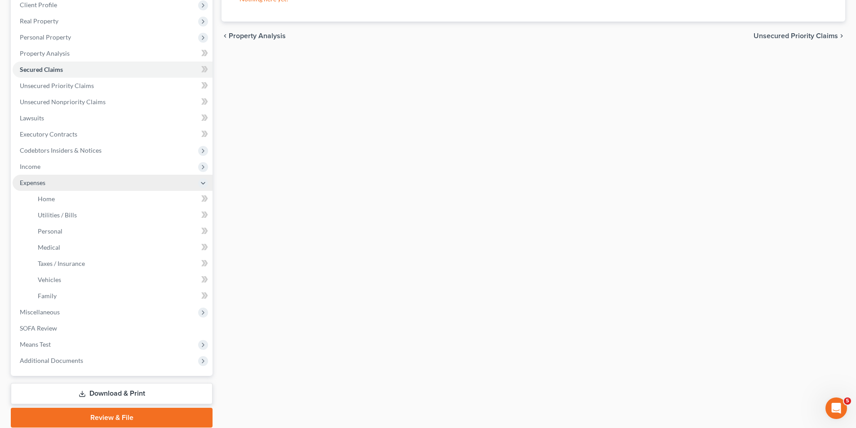
scroll to position [163, 0]
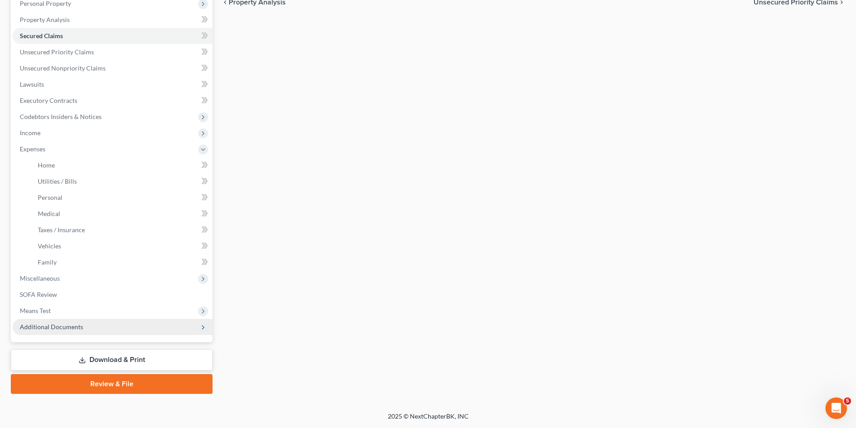
click at [95, 322] on span "Additional Documents" at bounding box center [113, 327] width 200 height 16
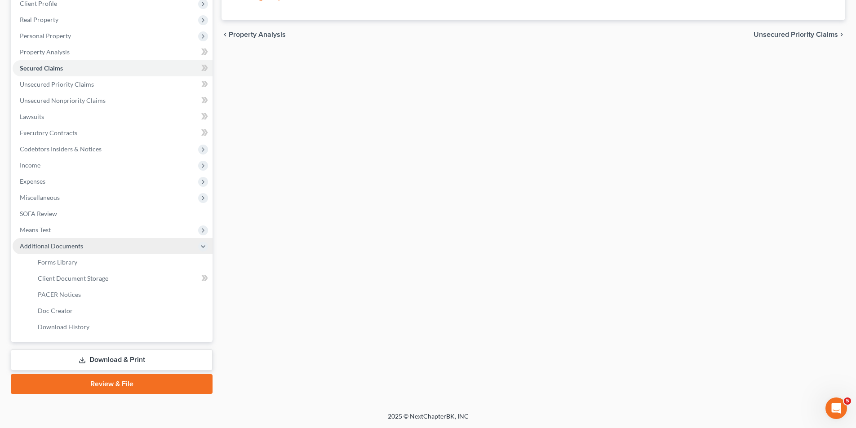
scroll to position [130, 0]
click at [124, 224] on span "Means Test" at bounding box center [113, 230] width 200 height 16
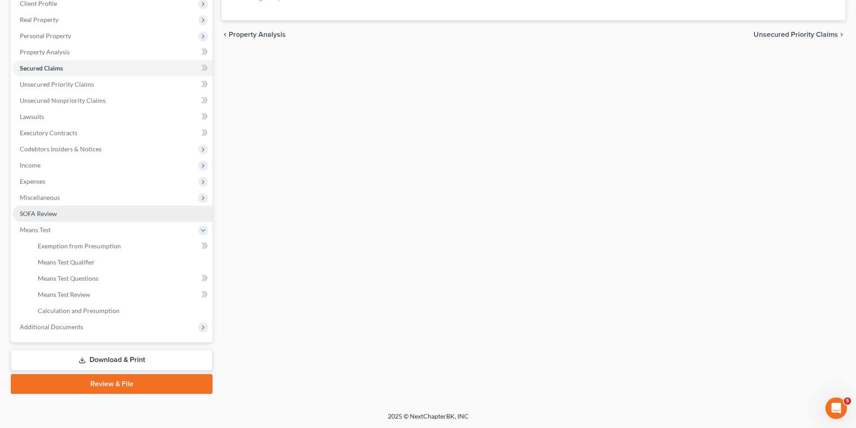
click at [126, 215] on link "SOFA Review" at bounding box center [113, 214] width 200 height 16
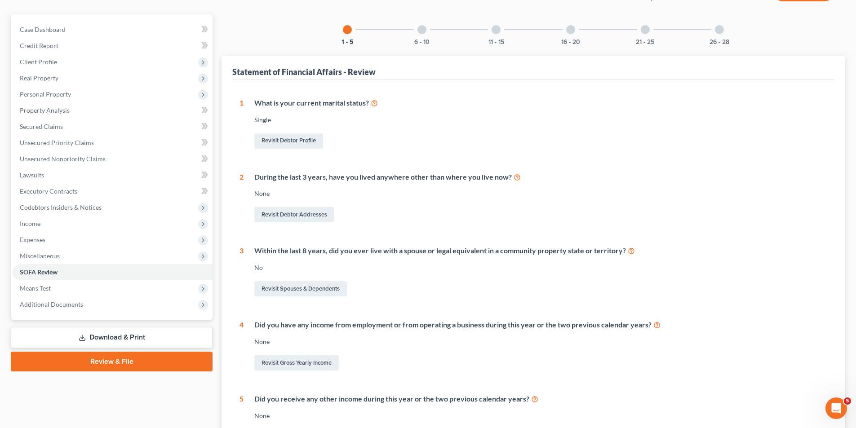
scroll to position [45, 0]
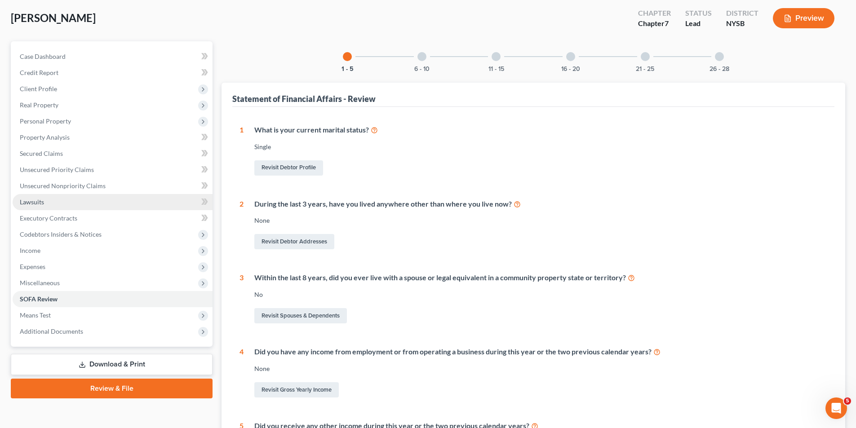
click at [73, 203] on link "Lawsuits" at bounding box center [113, 202] width 200 height 16
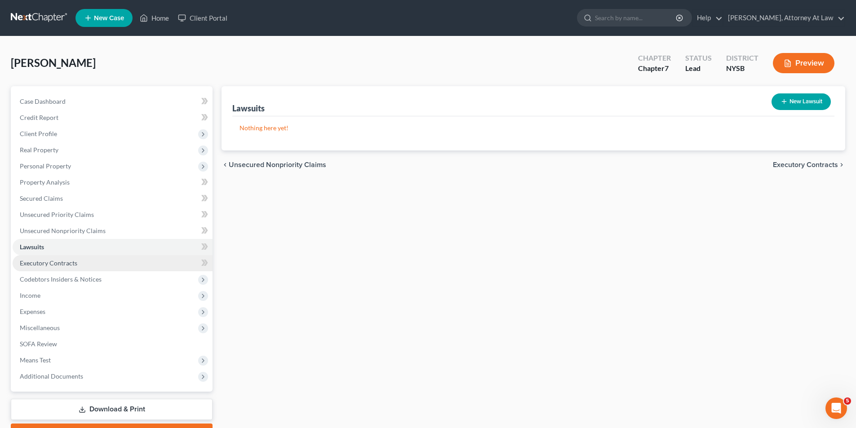
click at [77, 264] on link "Executory Contracts" at bounding box center [113, 263] width 200 height 16
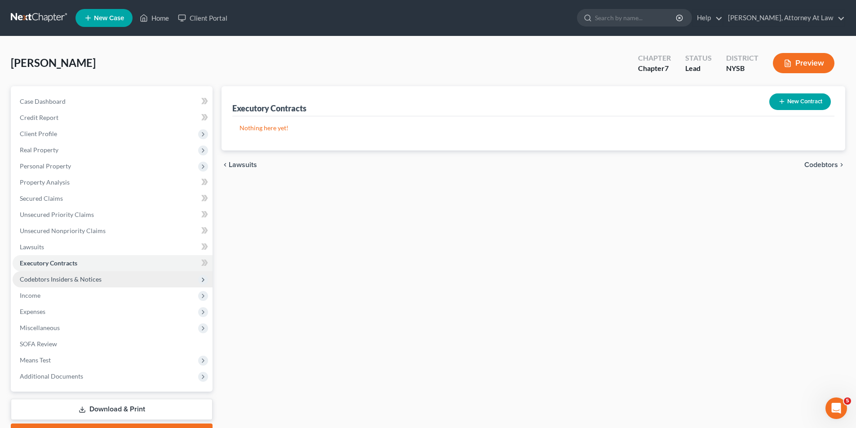
click at [83, 281] on span "Codebtors Insiders & Notices" at bounding box center [61, 279] width 82 height 8
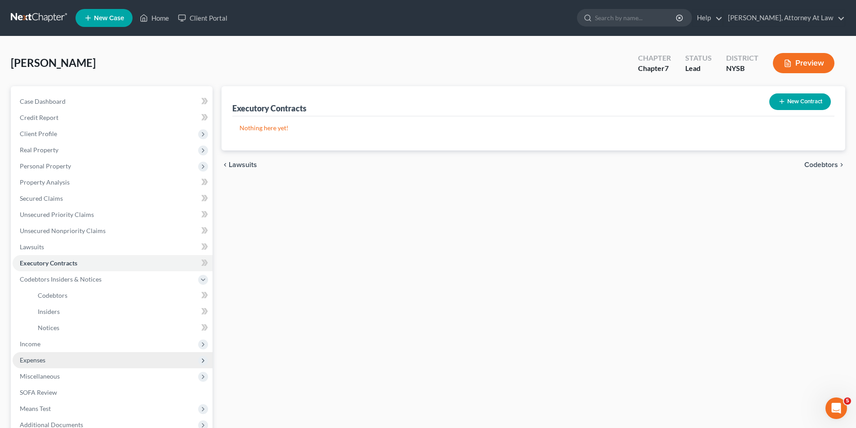
click at [82, 363] on span "Expenses" at bounding box center [113, 360] width 200 height 16
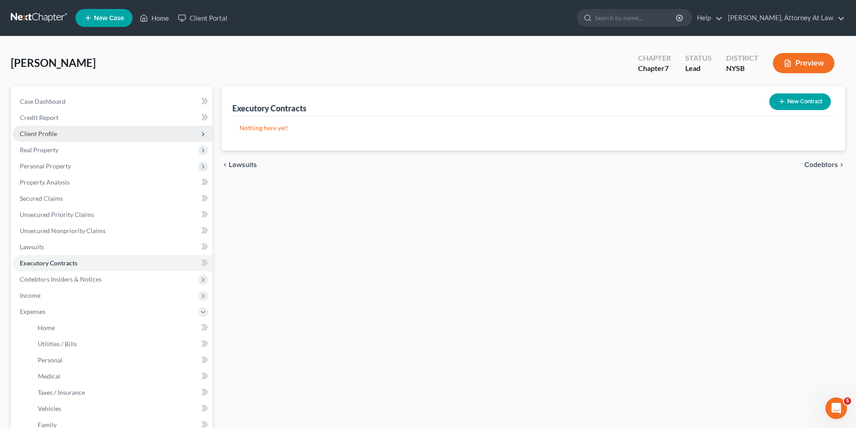
click at [80, 133] on span "Client Profile" at bounding box center [113, 134] width 200 height 16
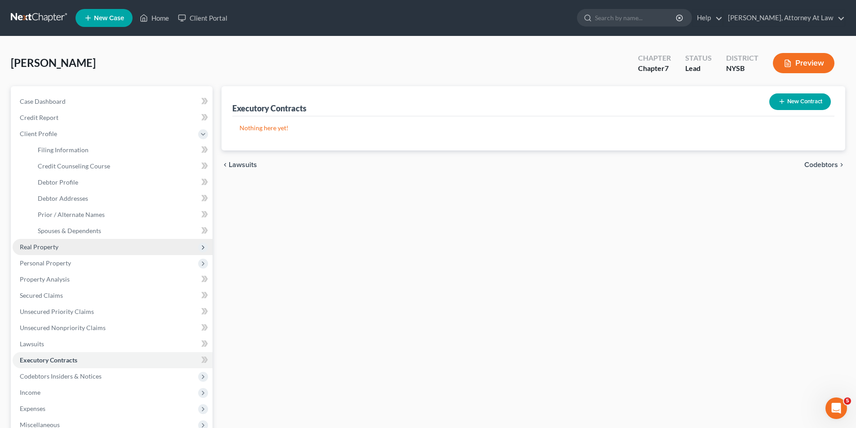
click at [100, 246] on span "Real Property" at bounding box center [113, 247] width 200 height 16
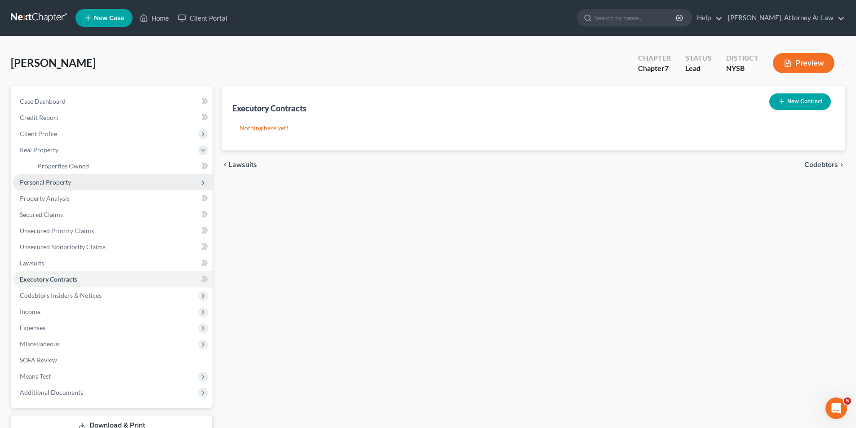
click at [85, 177] on span "Personal Property" at bounding box center [113, 182] width 200 height 16
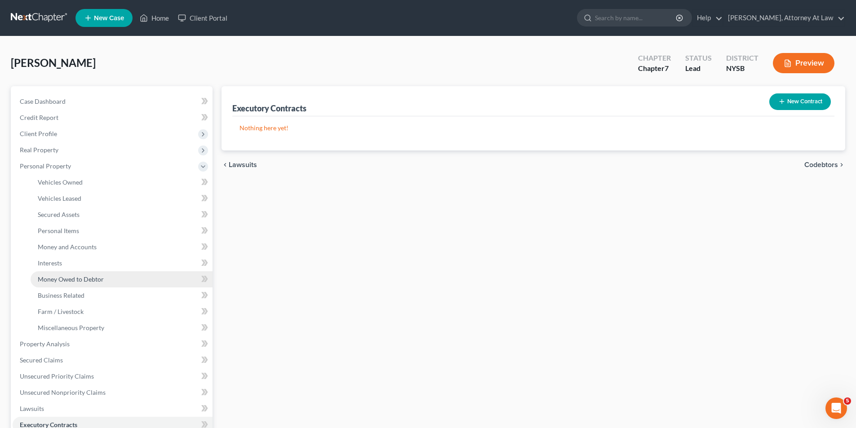
click at [140, 278] on link "Money Owed to Debtor" at bounding box center [122, 279] width 182 height 16
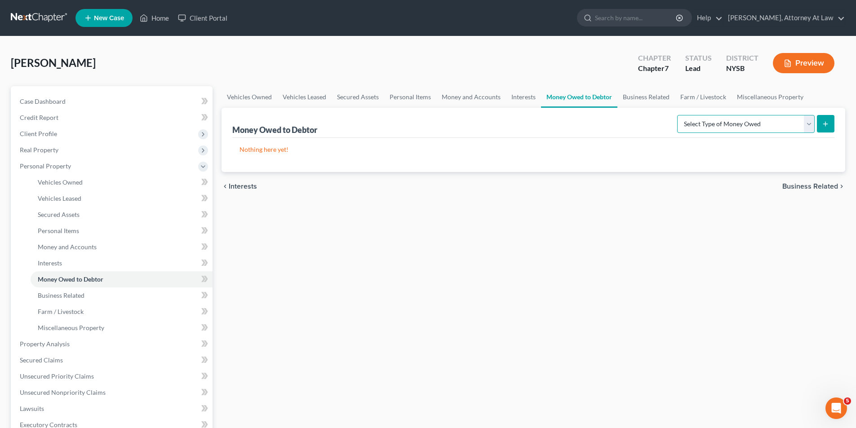
click at [790, 133] on select "Select Type of Money Owed Accounts Receivable Alimony Child Support Claims Agai…" at bounding box center [745, 124] width 137 height 18
click at [776, 122] on select "Select Type of Money Owed Accounts Receivable Alimony Child Support Claims Agai…" at bounding box center [745, 124] width 137 height 18
click at [787, 60] on icon "button" at bounding box center [787, 63] width 5 height 7
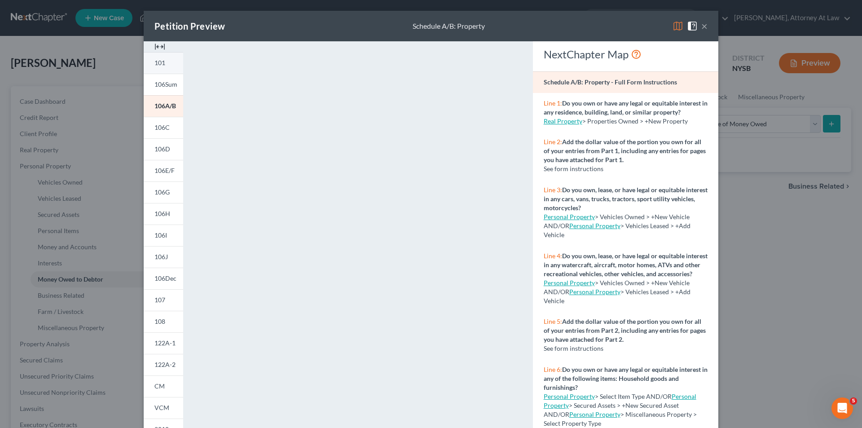
click at [159, 69] on link "101" at bounding box center [164, 63] width 40 height 22
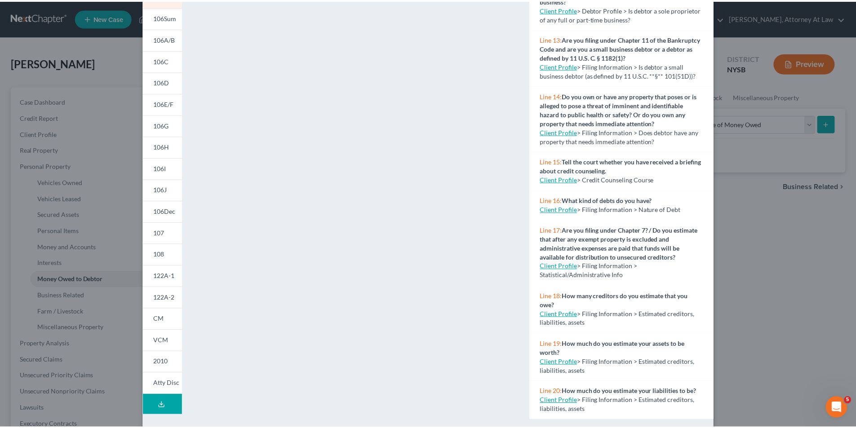
scroll to position [79, 0]
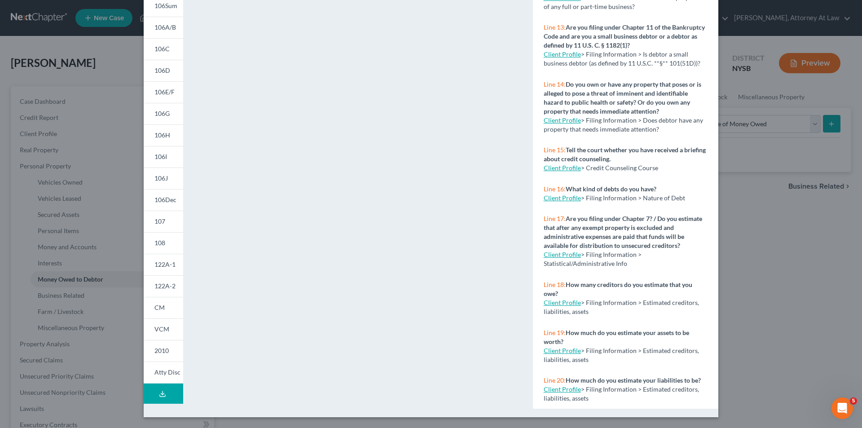
click at [558, 299] on link "Client Profile" at bounding box center [562, 303] width 37 height 8
select select "1"
select select "0"
select select "55"
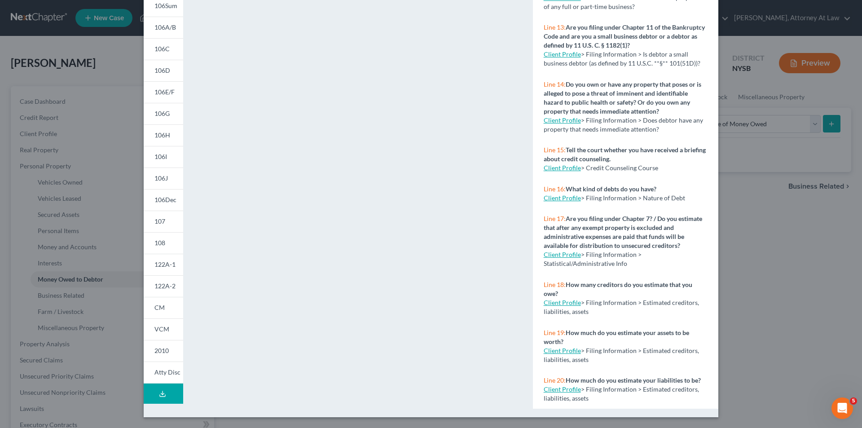
select select "0"
select select "35"
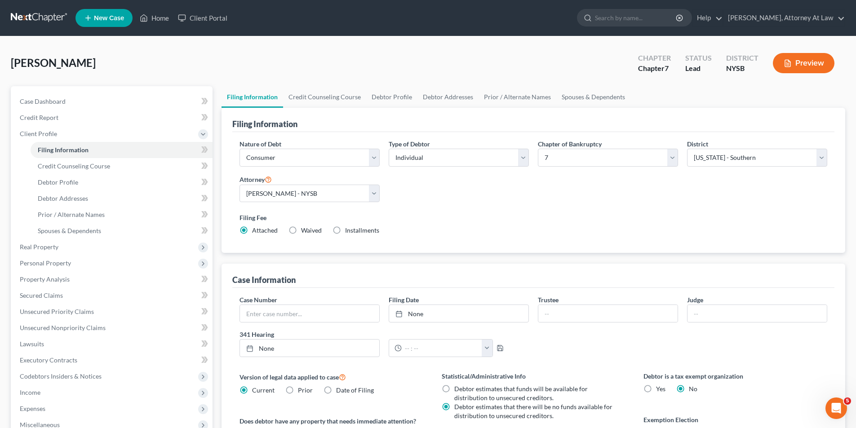
select select "1"
select select "0"
select select "55"
select select "0"
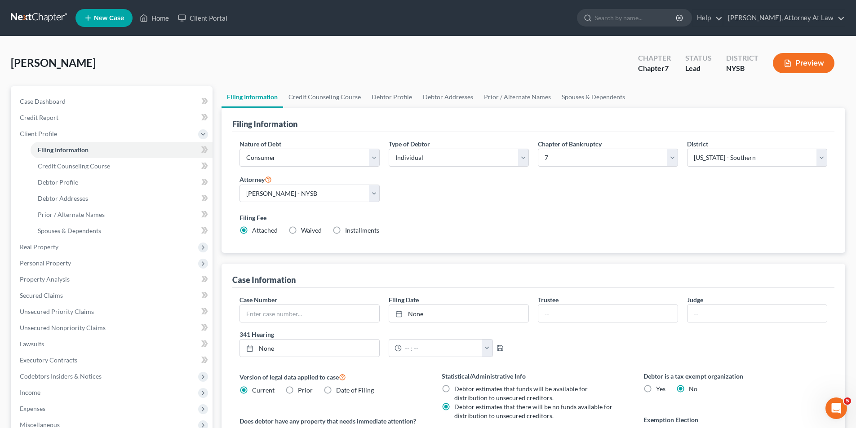
select select "35"
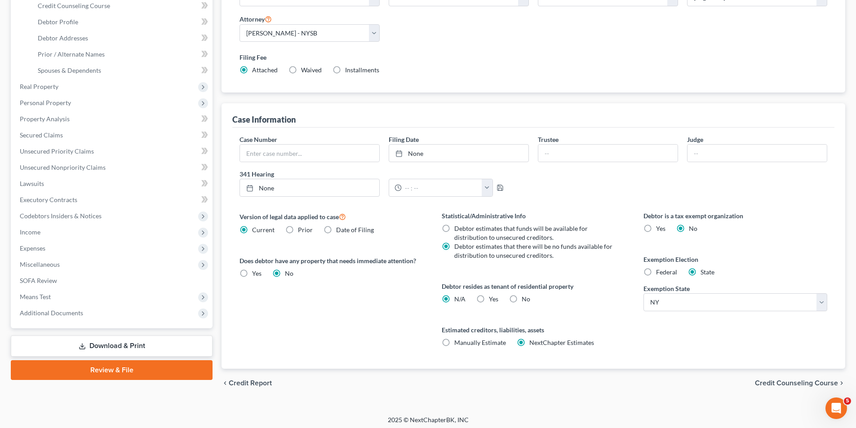
scroll to position [164, 0]
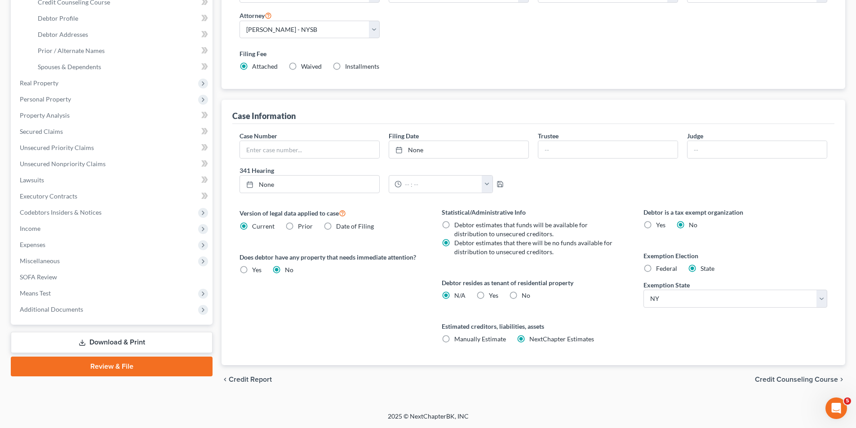
click at [454, 336] on label "Manually Estimate Manually Estimate" at bounding box center [480, 339] width 52 height 9
click at [458, 336] on input "Manually Estimate Manually Estimate" at bounding box center [461, 338] width 6 height 6
radio input "true"
radio input "false"
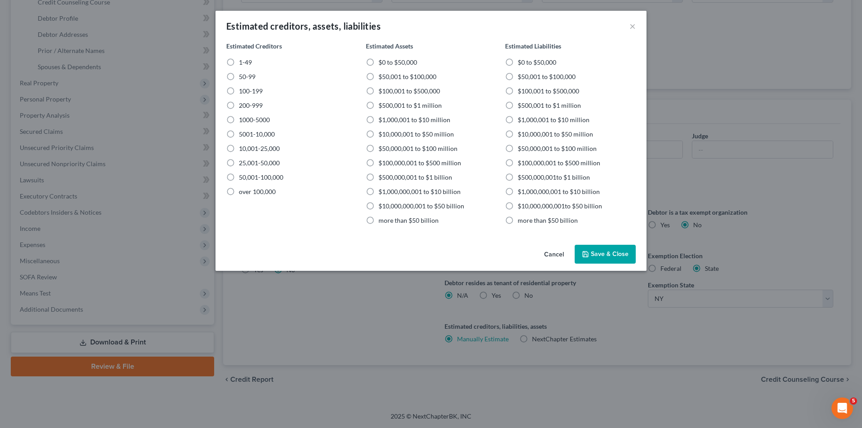
click at [561, 252] on button "Cancel" at bounding box center [554, 255] width 34 height 18
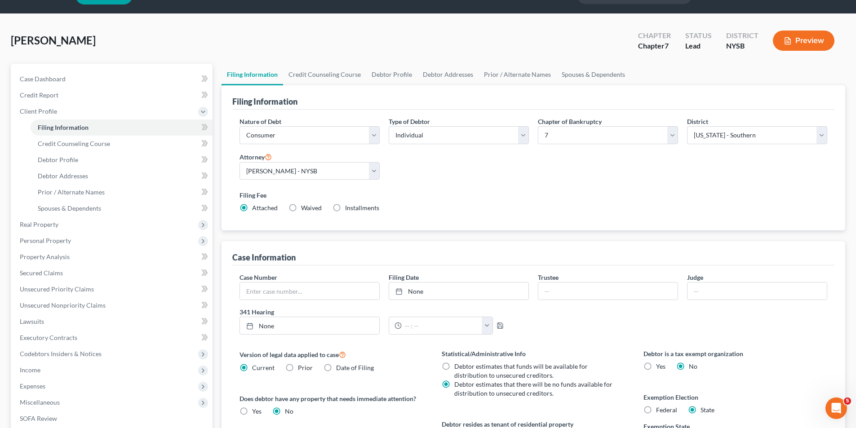
scroll to position [0, 0]
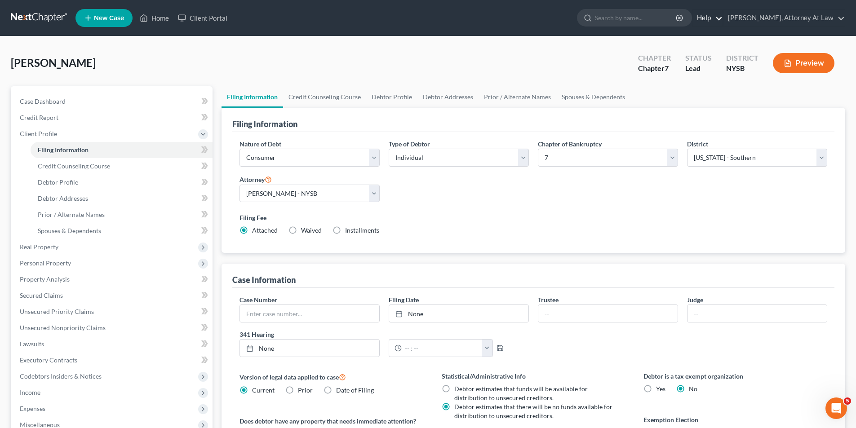
click at [722, 23] on link "Help" at bounding box center [707, 18] width 30 height 16
click at [722, 42] on link "Help Center" at bounding box center [686, 37] width 71 height 15
